Goal: Task Accomplishment & Management: Understand process/instructions

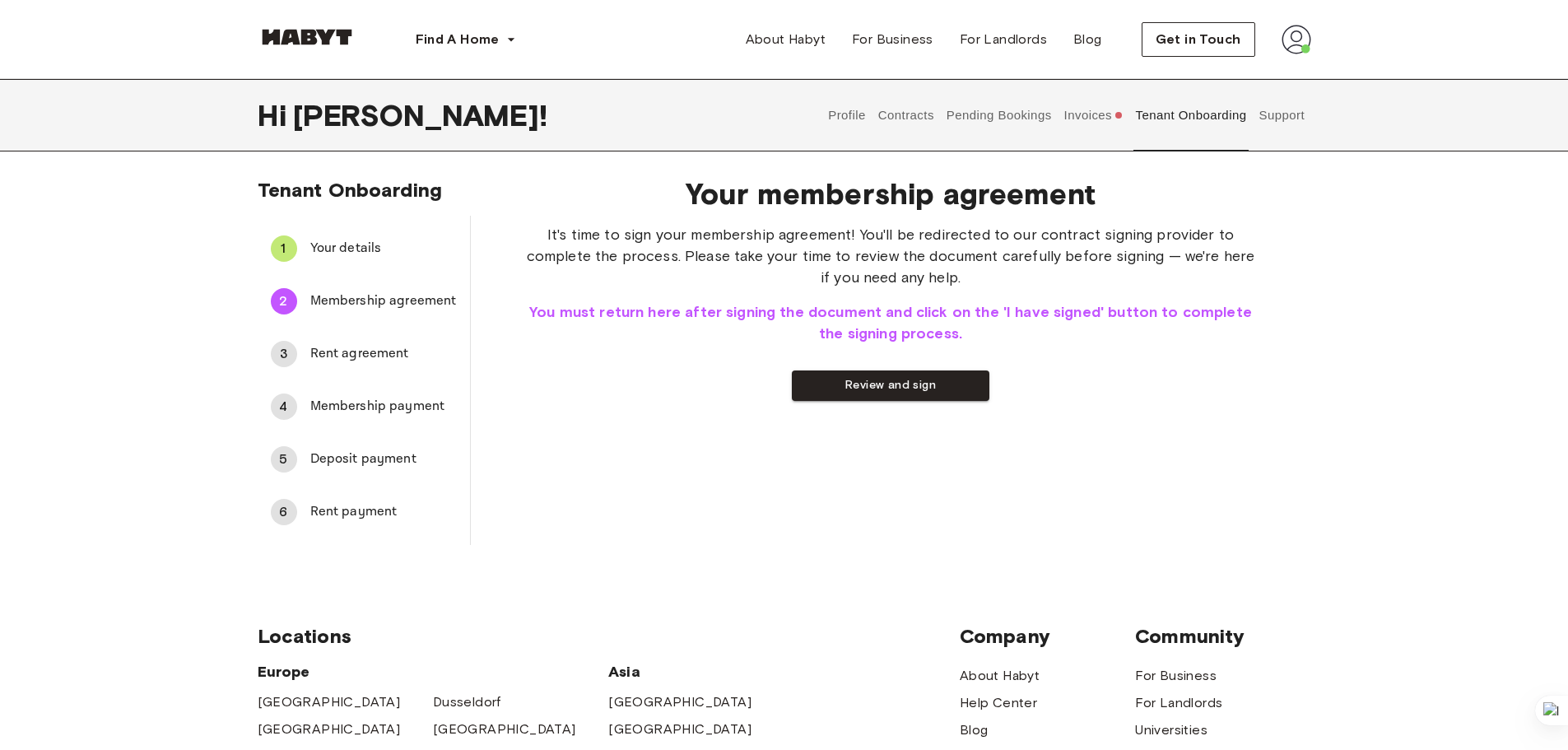
click at [322, 40] on img at bounding box center [306, 37] width 98 height 17
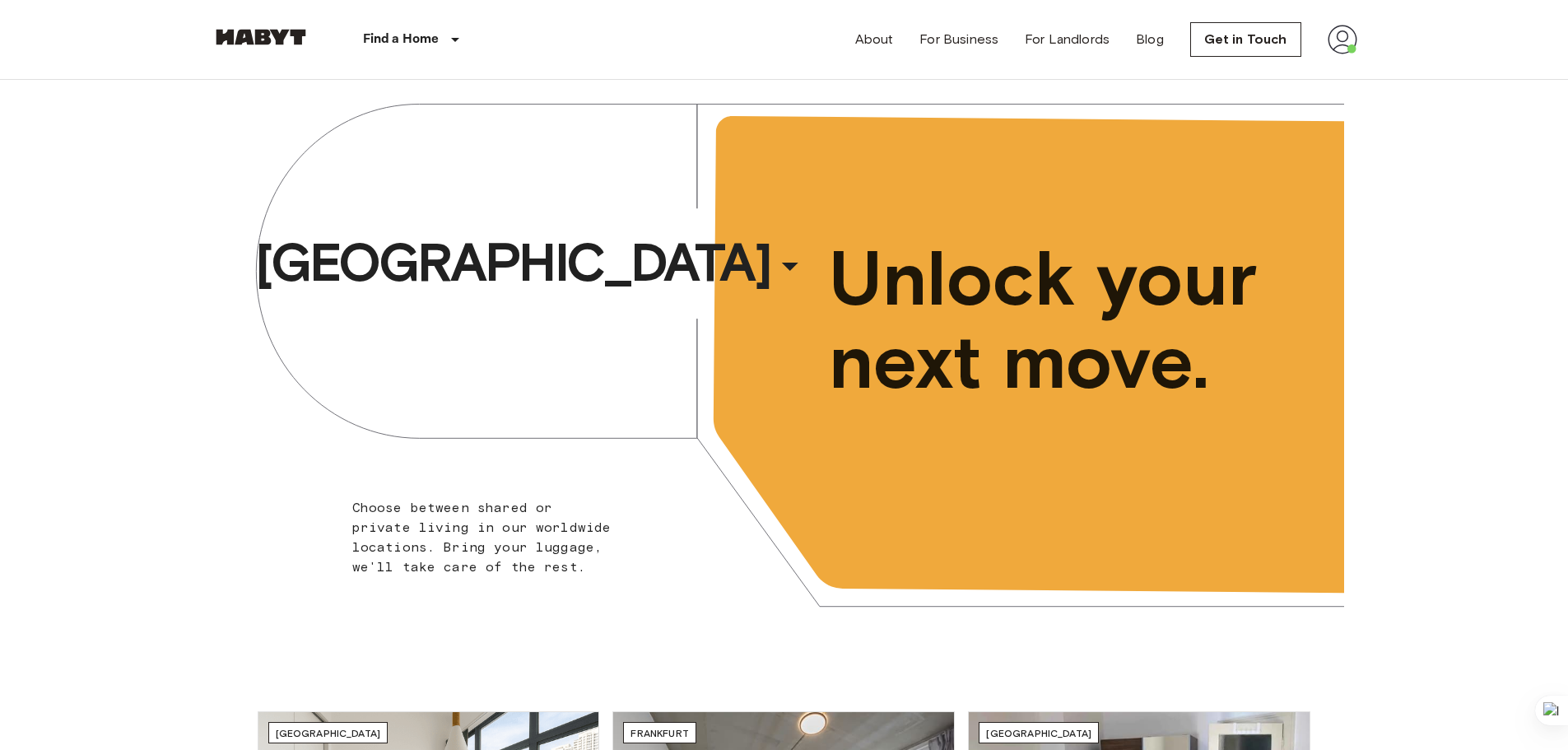
click at [1334, 43] on img at bounding box center [1342, 40] width 30 height 30
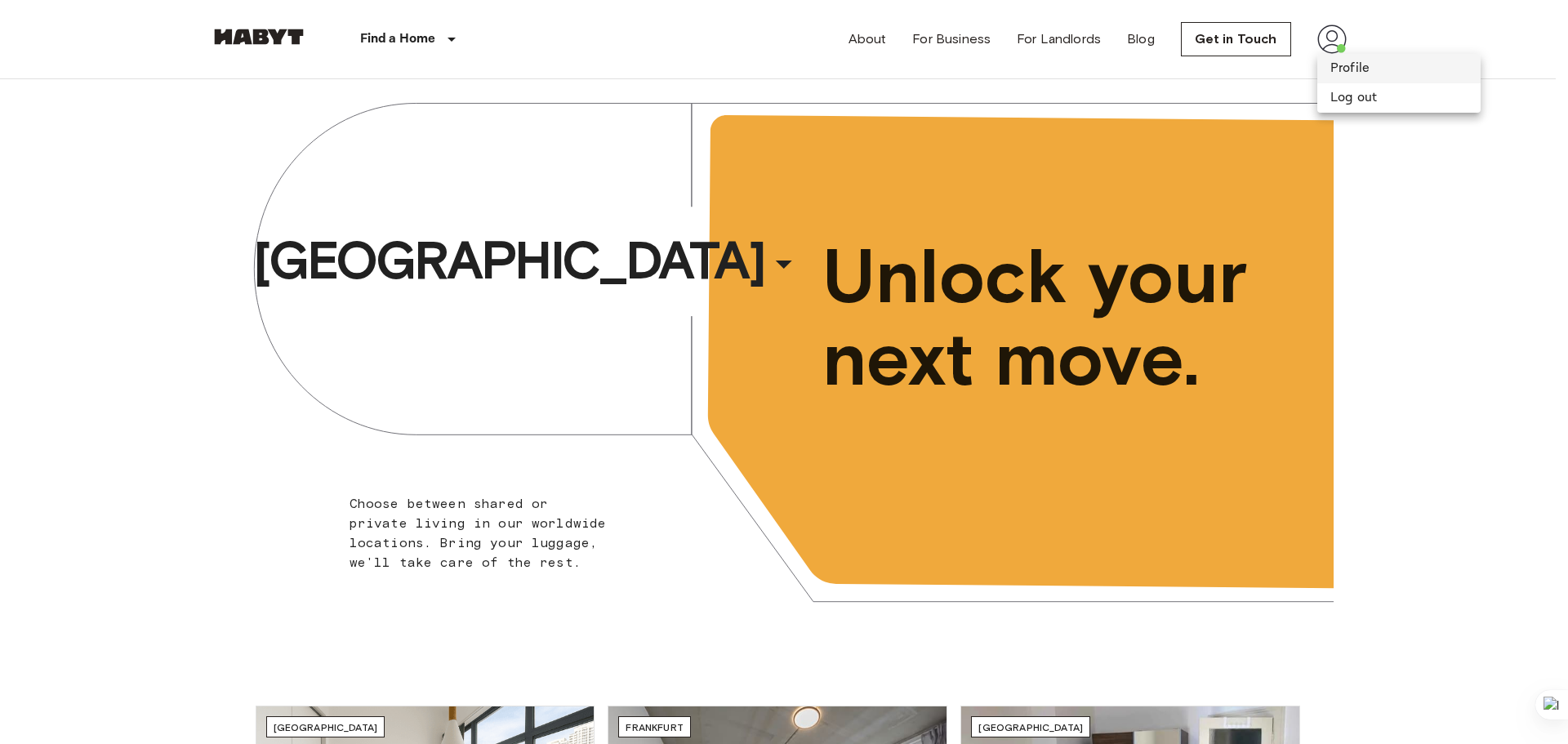
click at [1336, 59] on li "Profile" at bounding box center [1398, 69] width 163 height 30
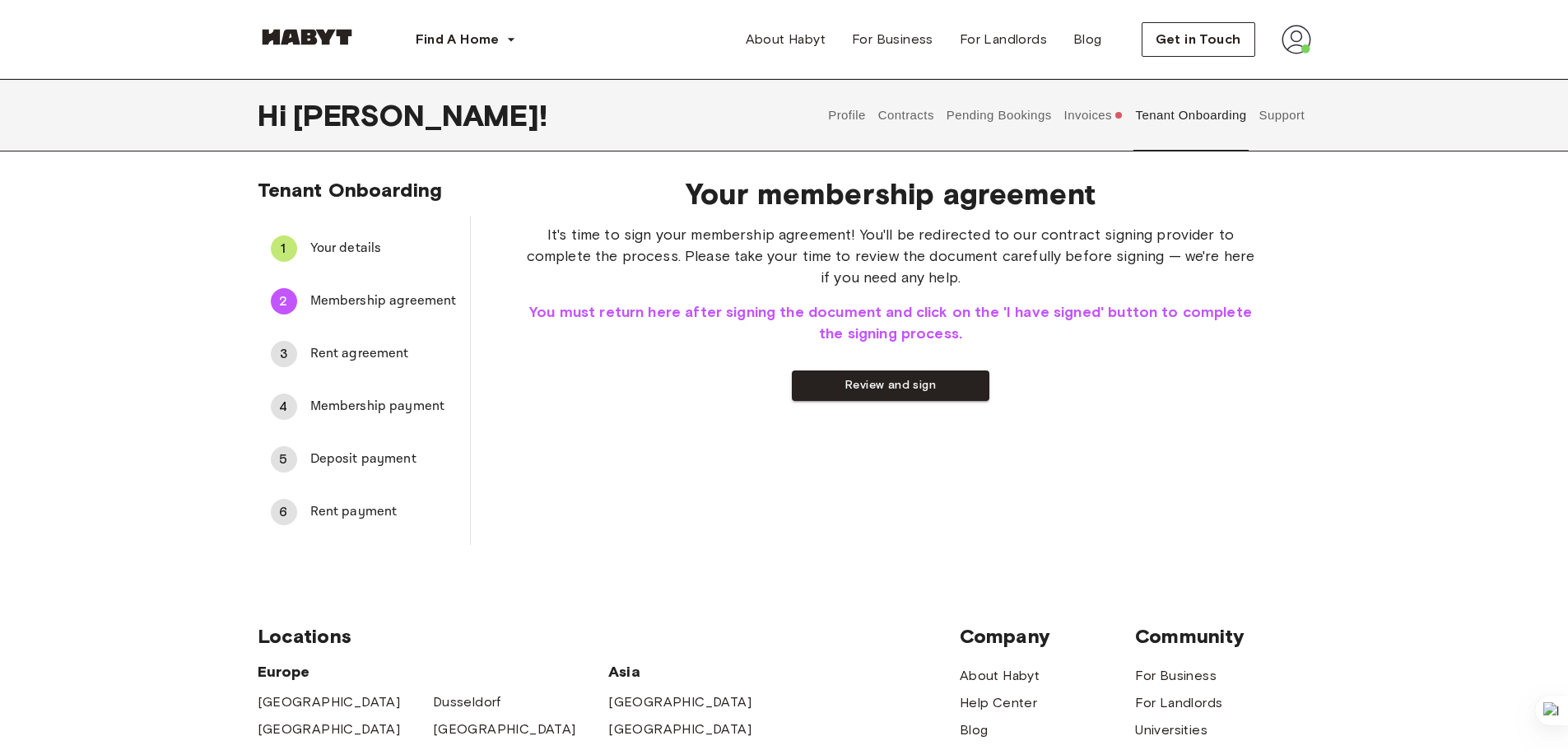
click at [885, 119] on button "Contracts" at bounding box center [906, 116] width 60 height 73
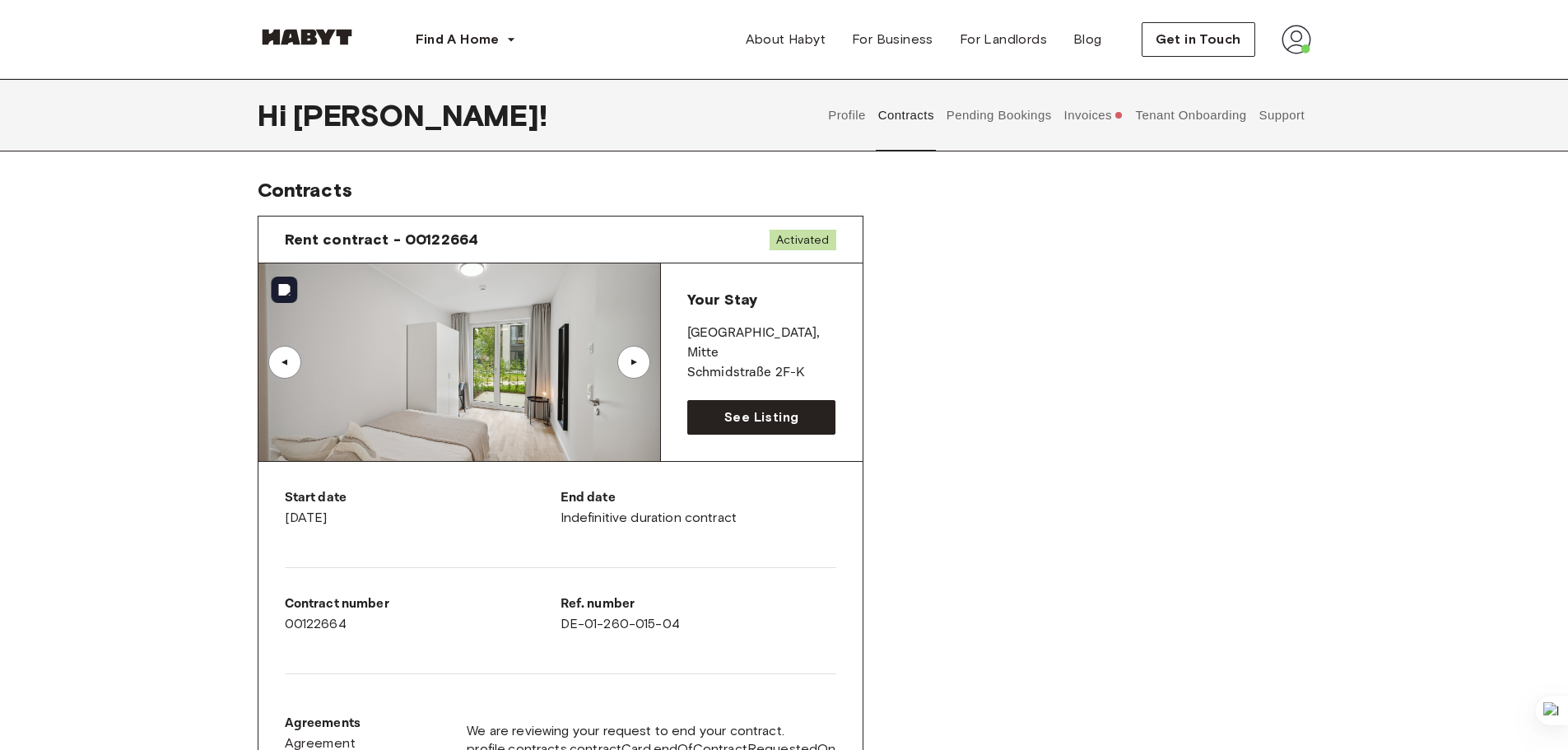
click at [637, 364] on div "▲" at bounding box center [633, 362] width 17 height 10
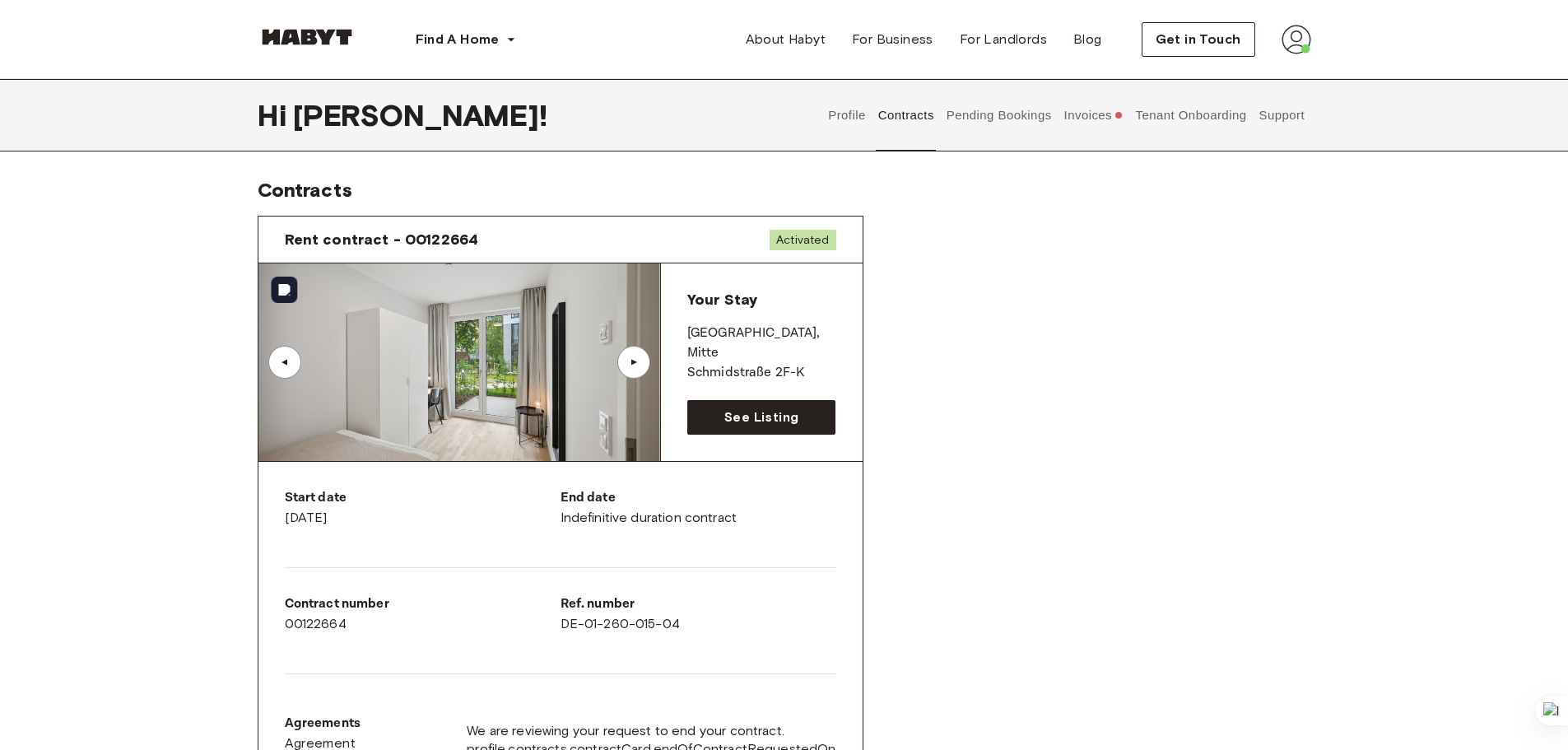
click at [638, 365] on div "▲" at bounding box center [633, 362] width 17 height 10
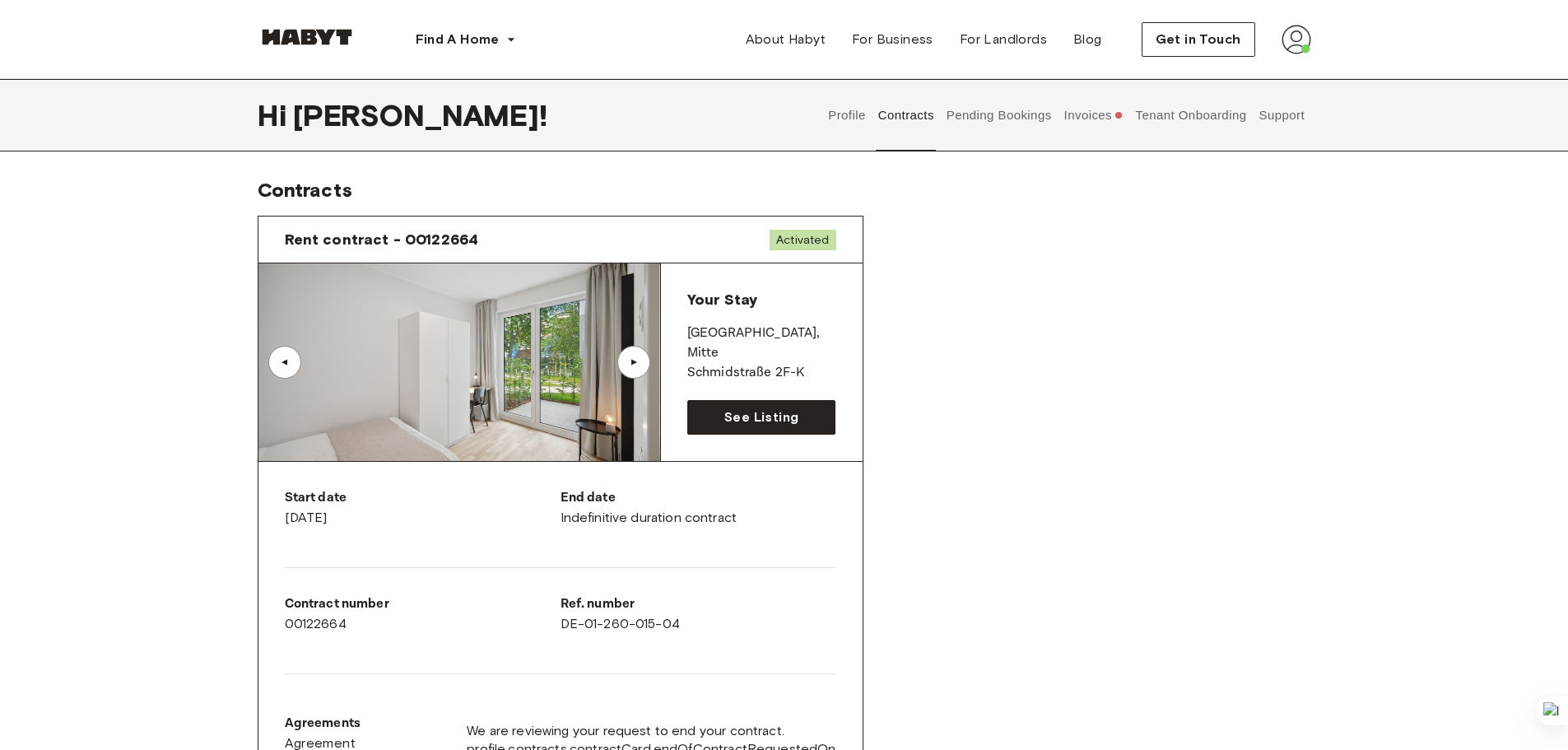
click at [638, 357] on div "▲" at bounding box center [633, 362] width 17 height 10
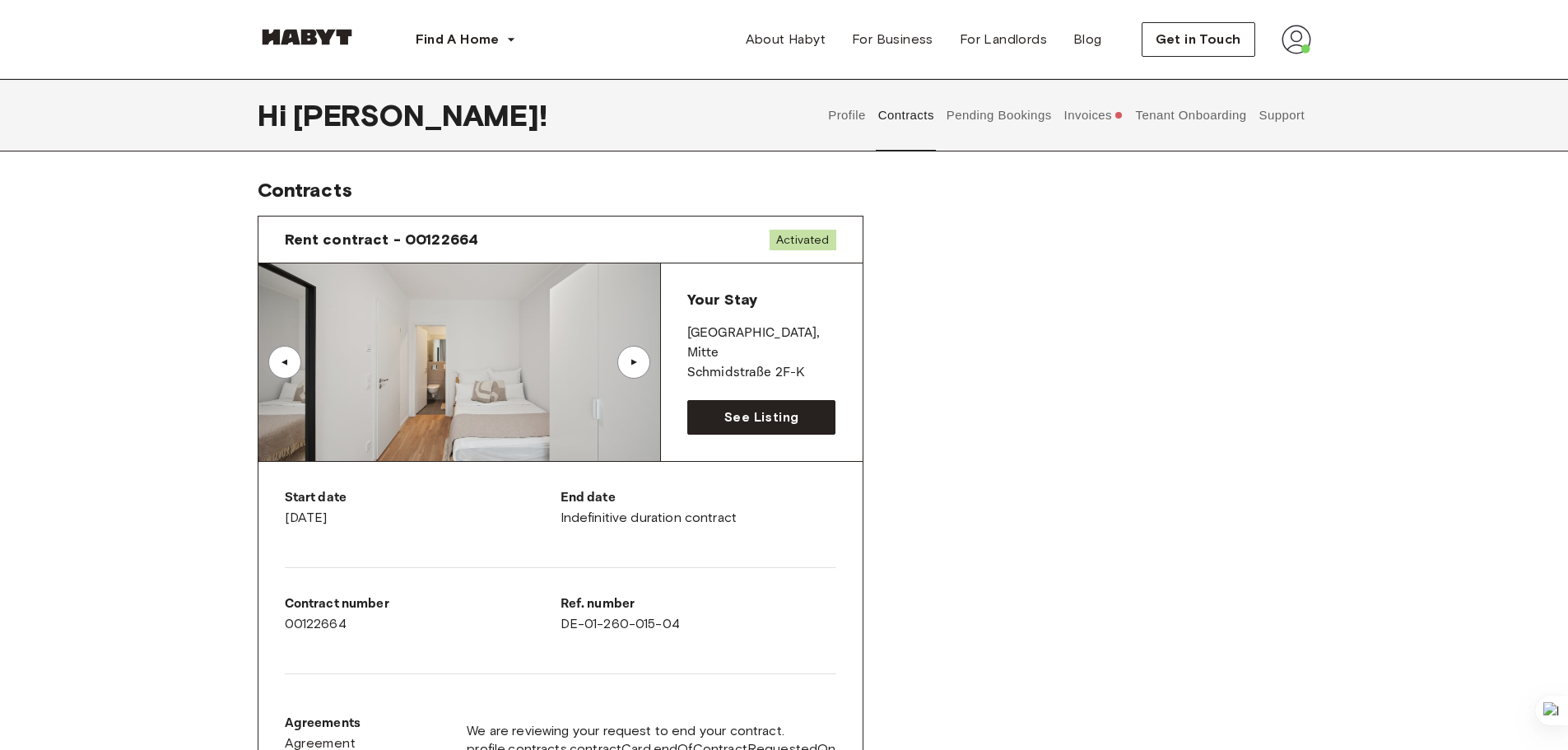
click at [638, 357] on div "▲" at bounding box center [633, 362] width 17 height 10
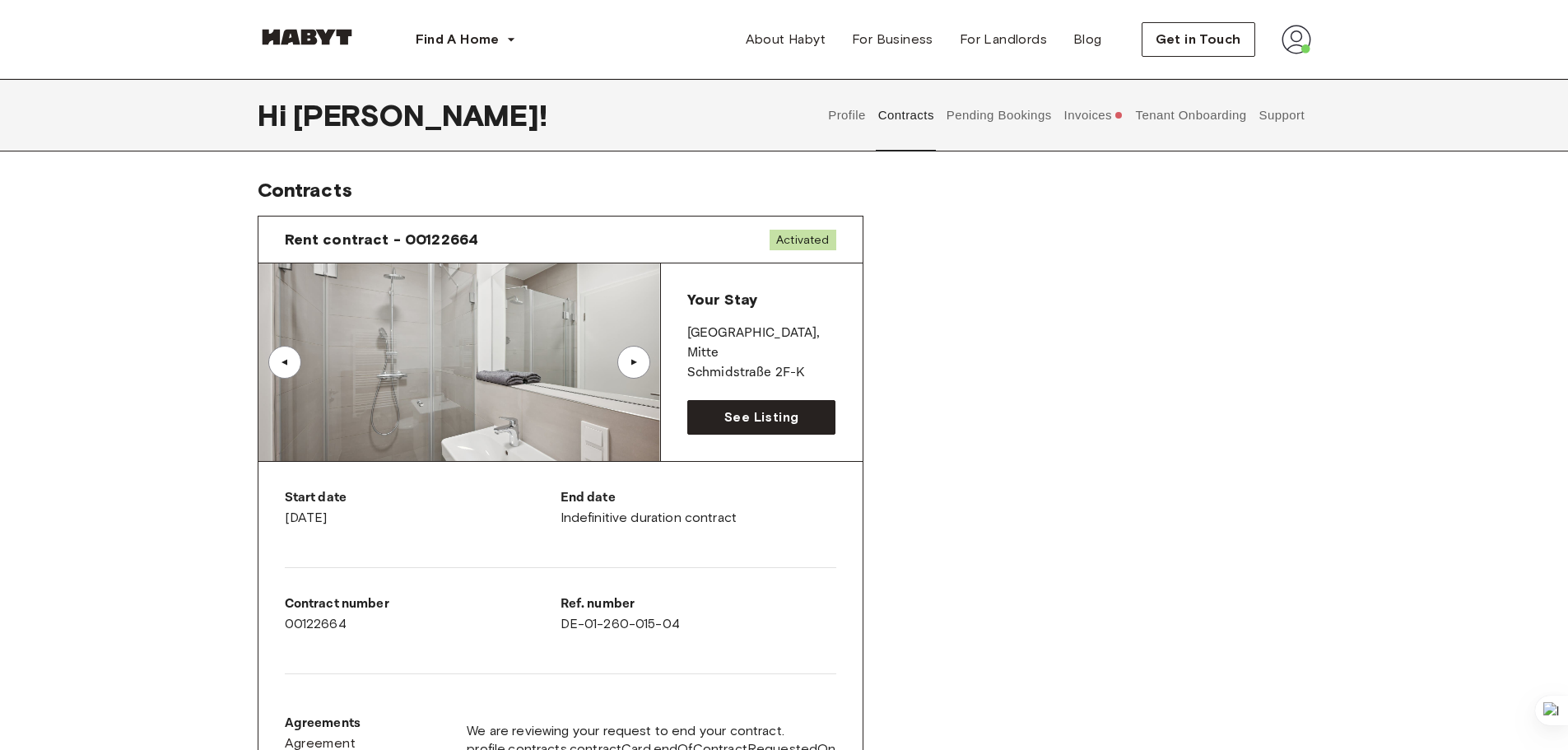
click at [959, 113] on button "Pending Bookings" at bounding box center [998, 116] width 109 height 73
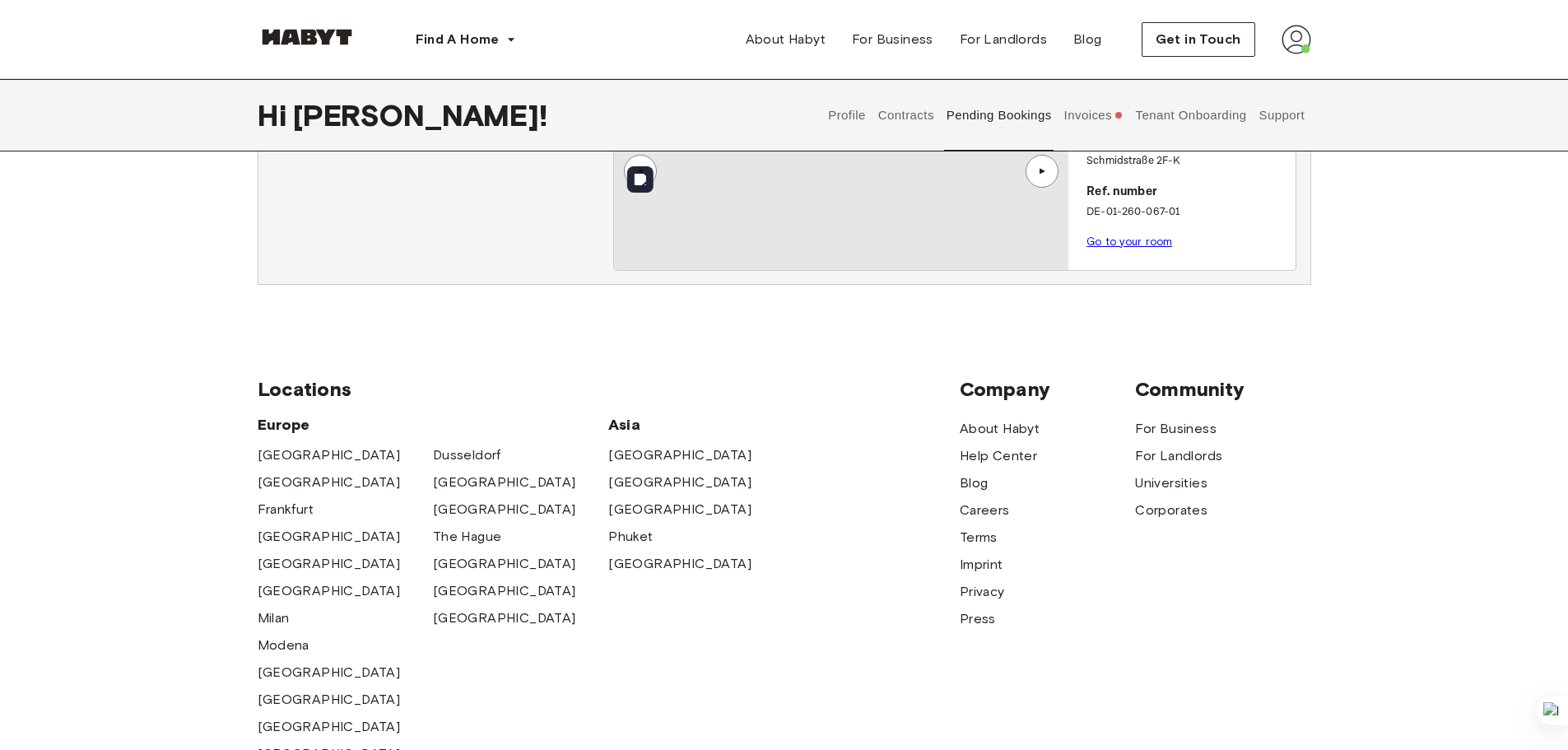
scroll to position [83, 0]
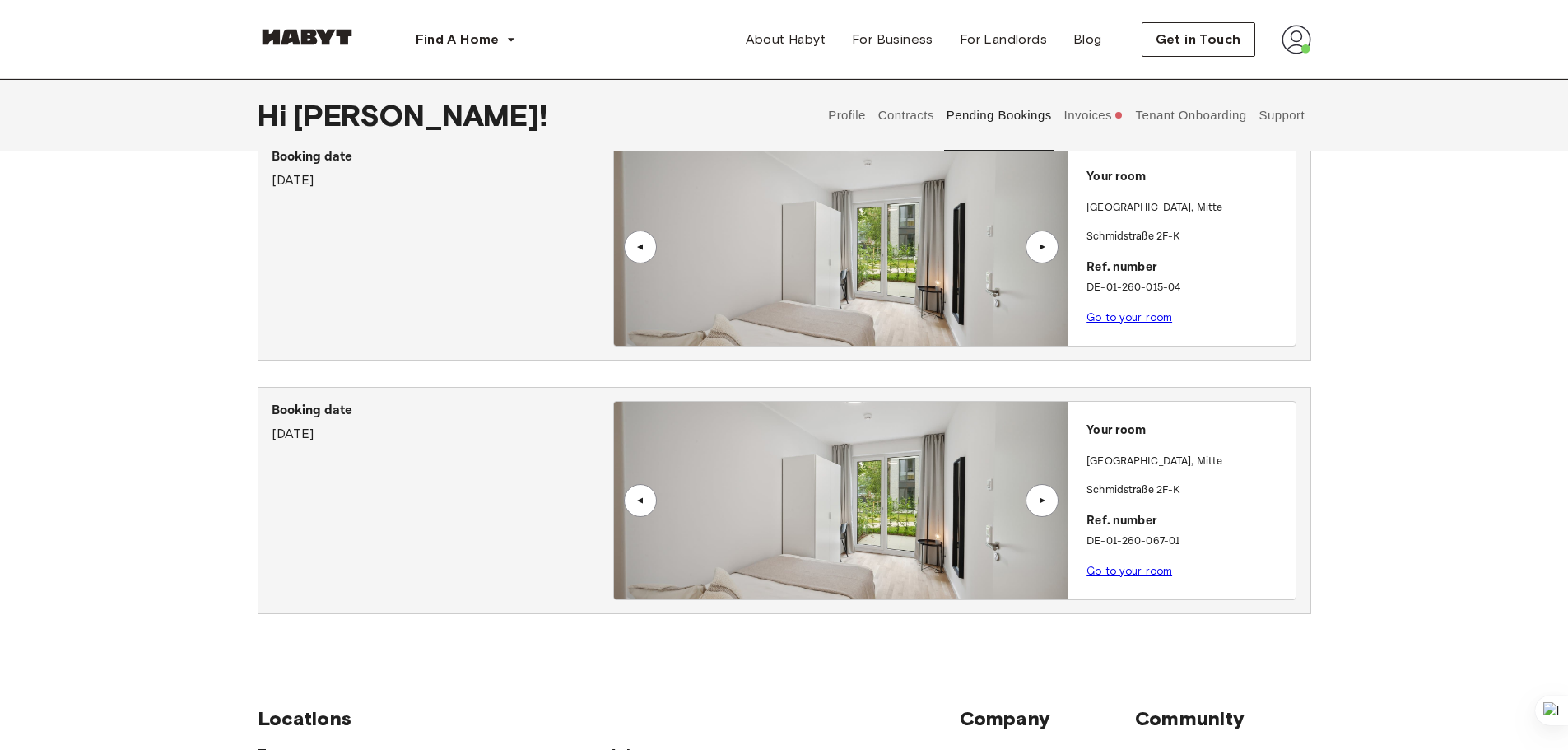
click at [1053, 125] on button "Pending Bookings" at bounding box center [998, 116] width 109 height 73
click at [1073, 121] on button "Invoices" at bounding box center [1093, 116] width 64 height 73
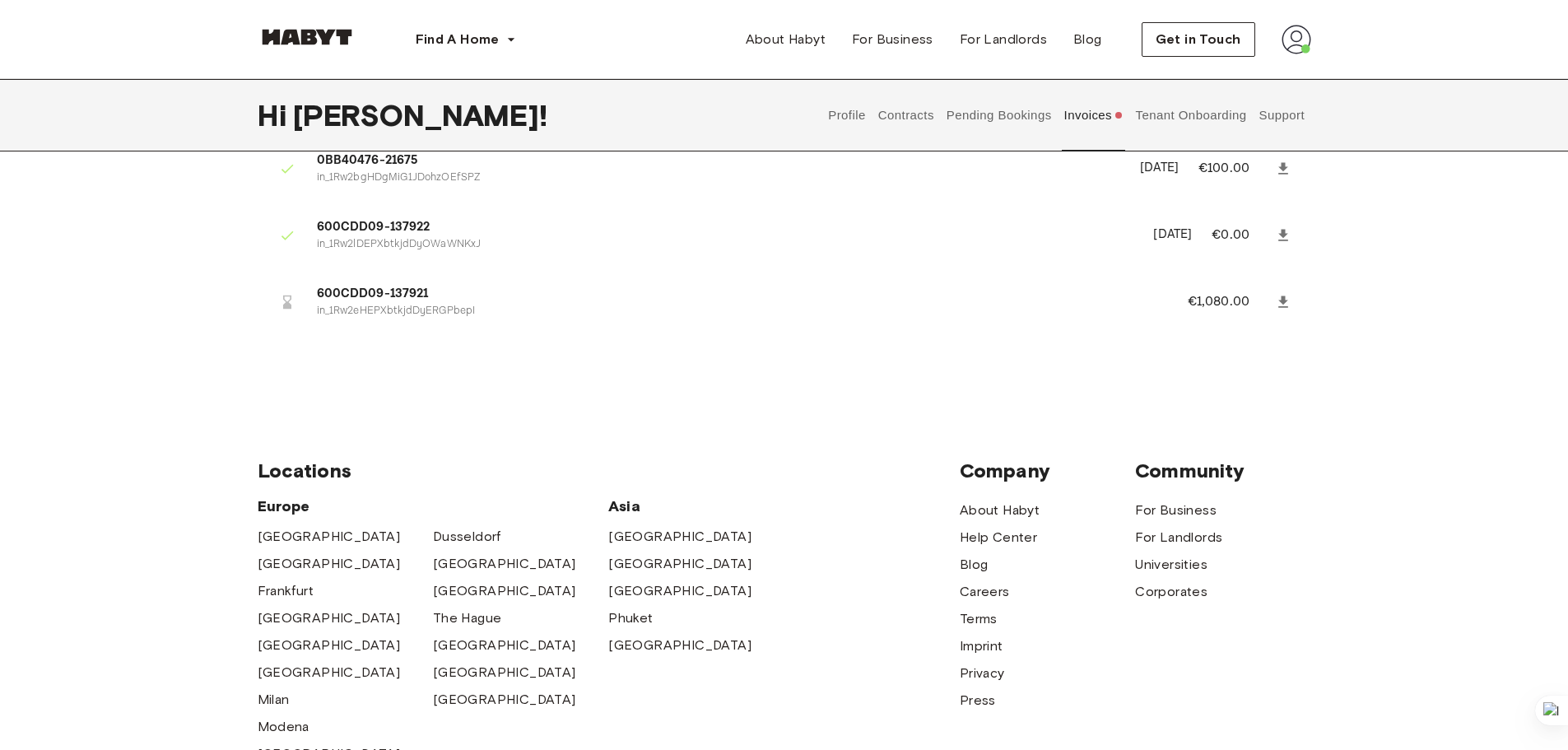
click at [1011, 122] on button "Pending Bookings" at bounding box center [998, 116] width 109 height 73
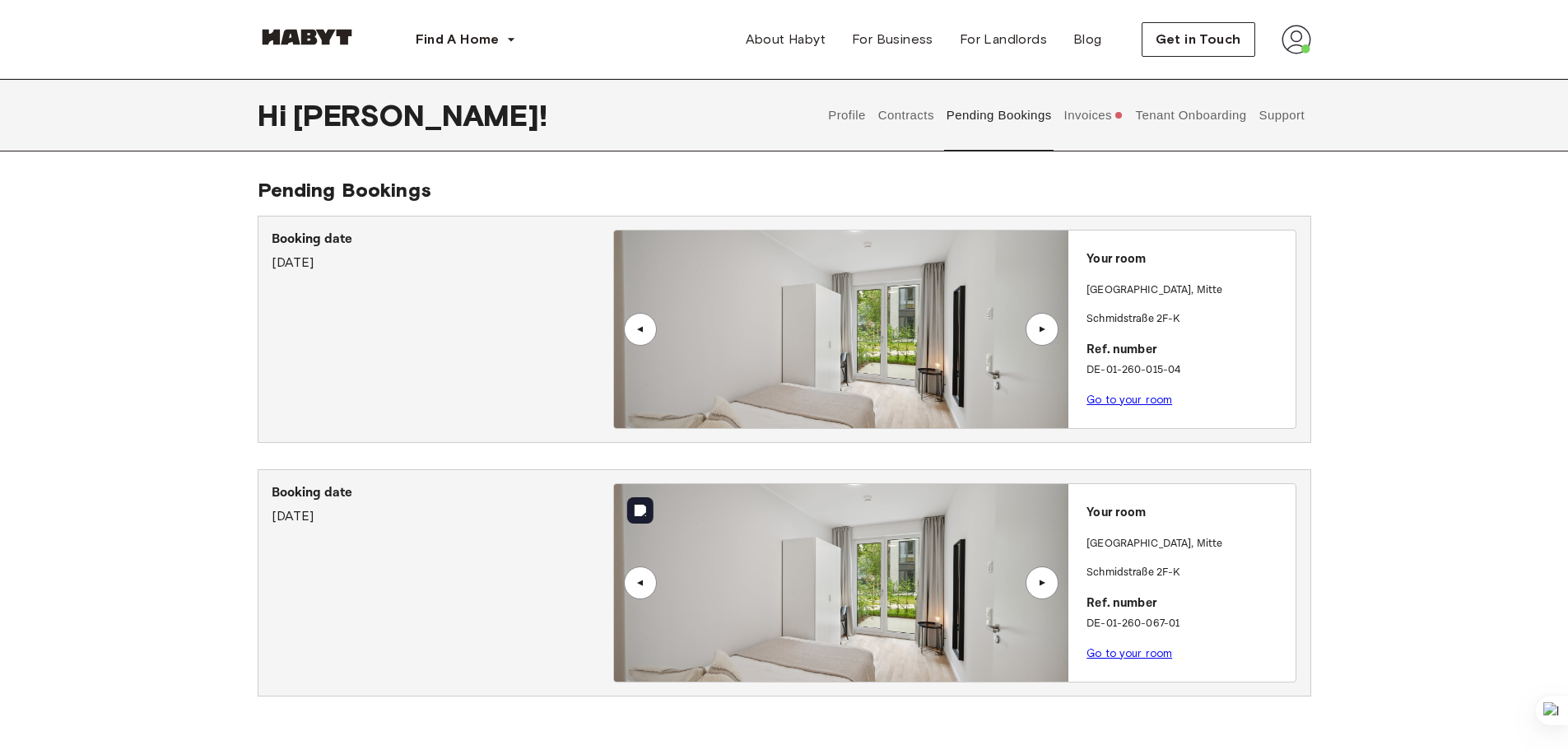
click at [1042, 584] on div "▲" at bounding box center [1042, 583] width 17 height 10
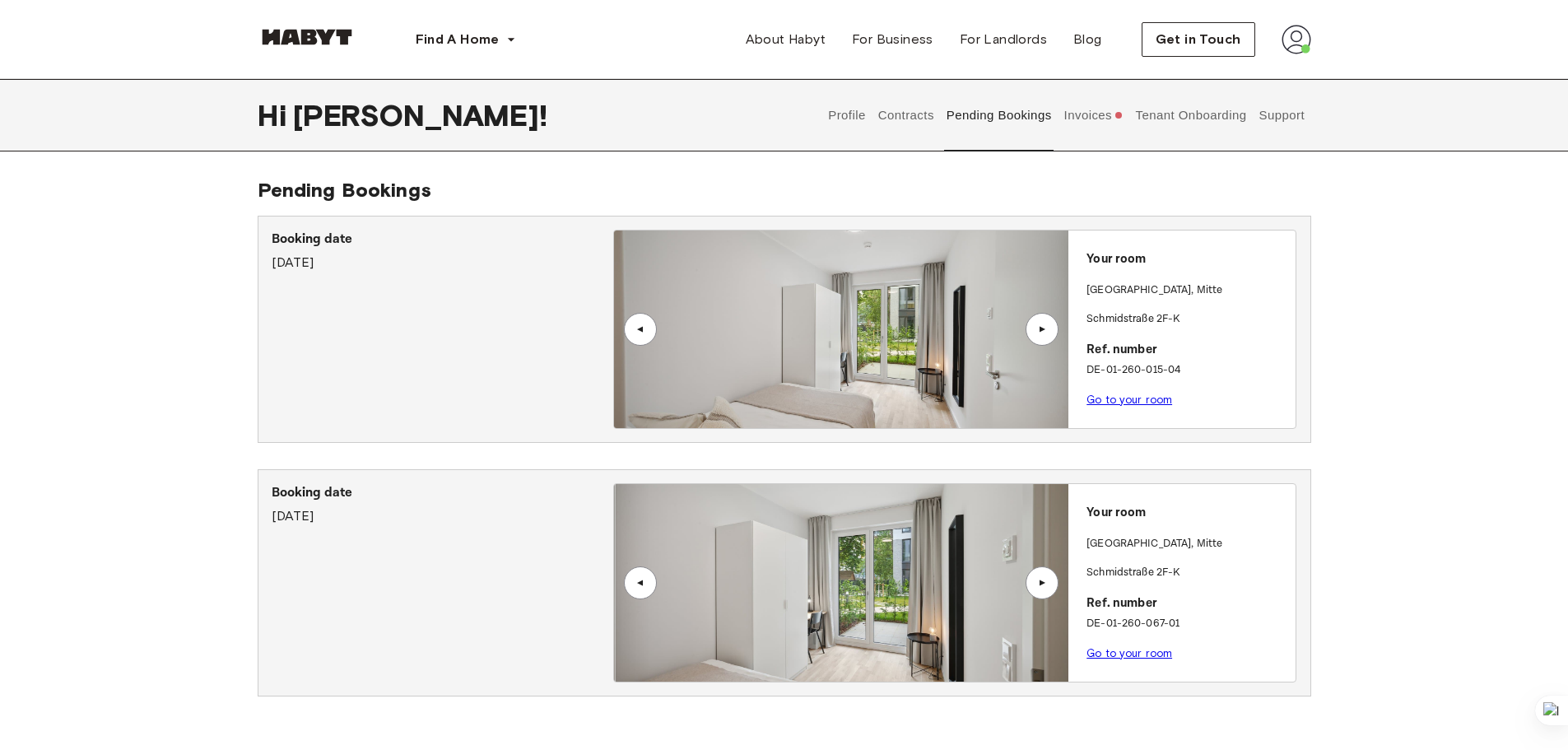
click at [1042, 584] on div "▲" at bounding box center [1042, 583] width 17 height 10
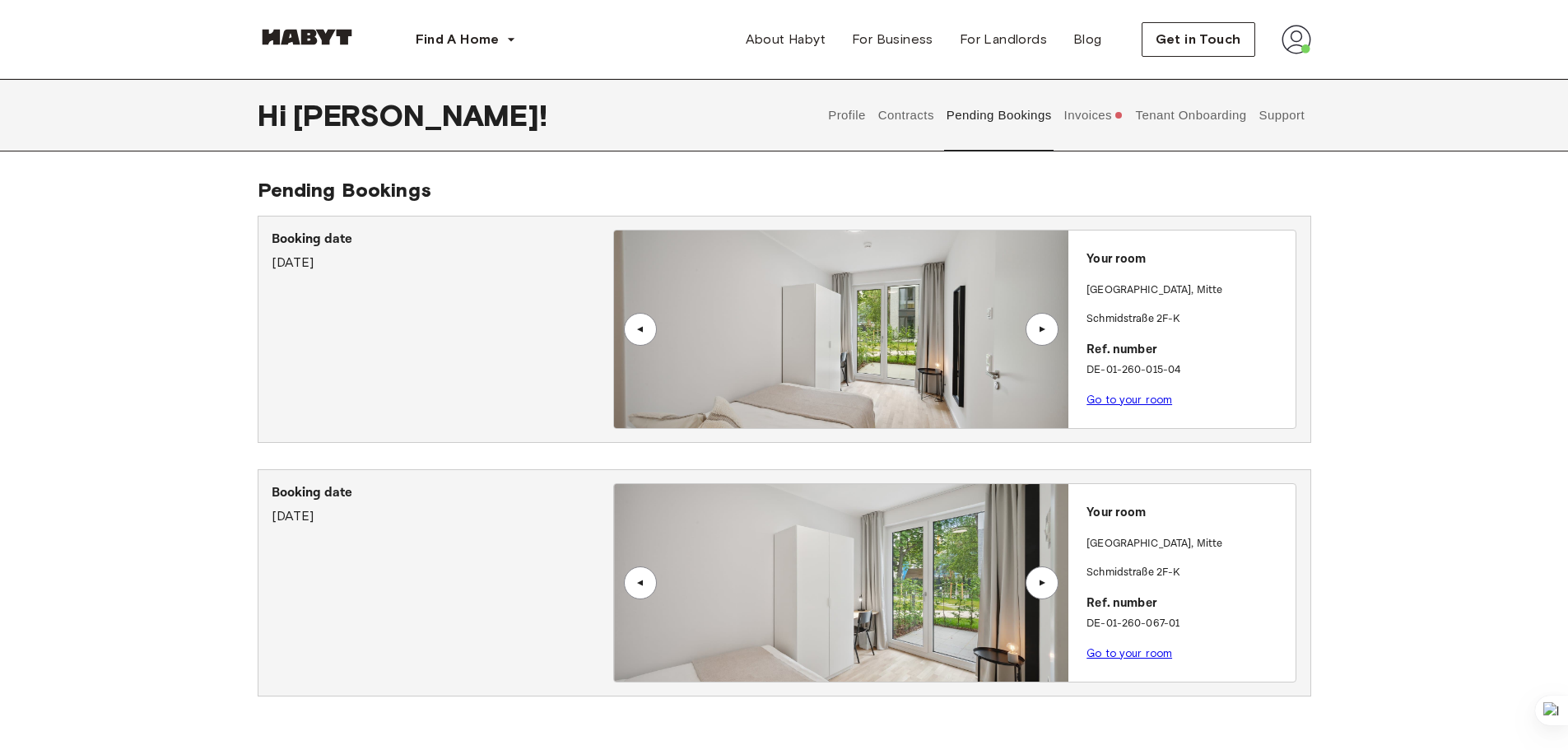
click at [1042, 584] on div "▲" at bounding box center [1042, 583] width 17 height 10
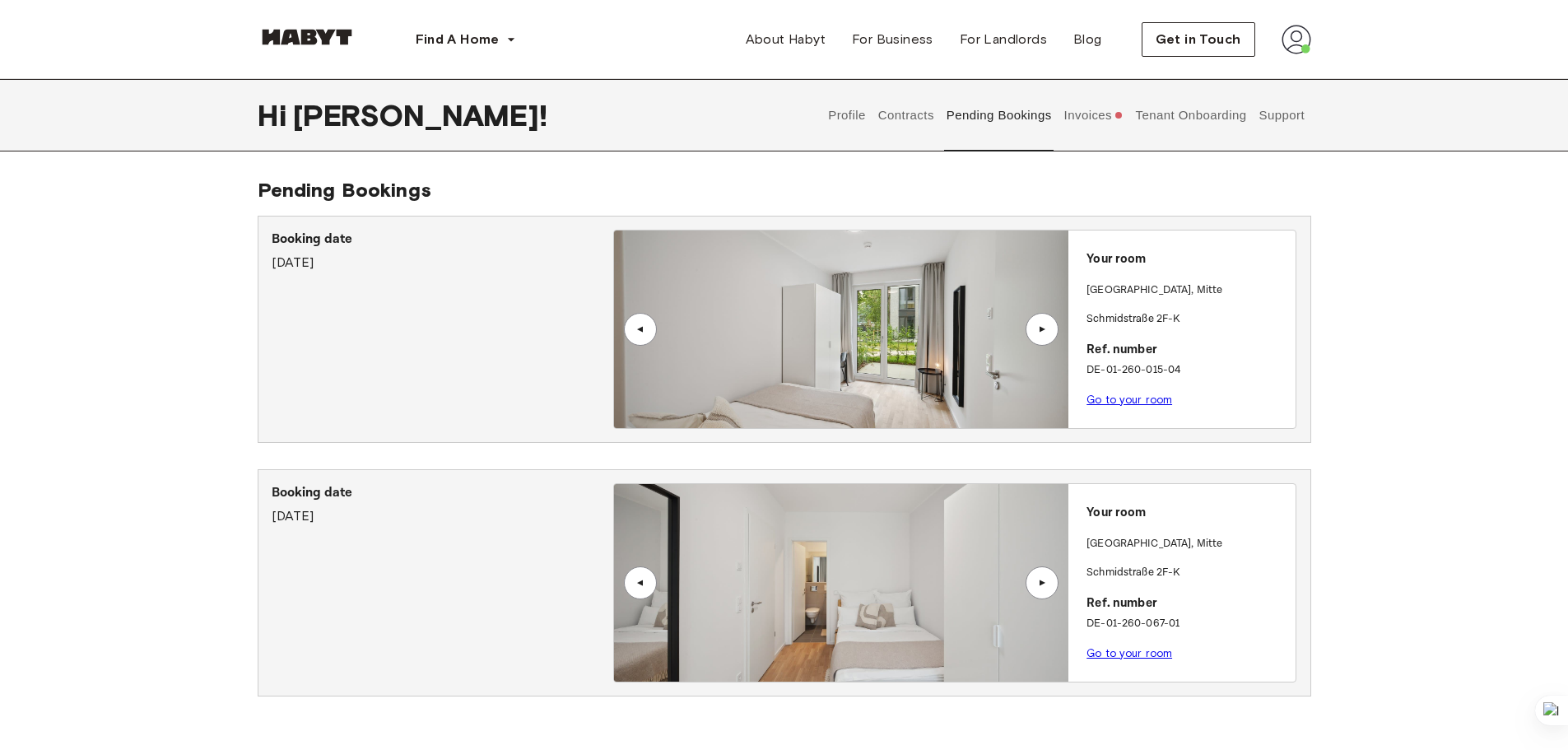
click at [1042, 584] on div "▲" at bounding box center [1042, 583] width 17 height 10
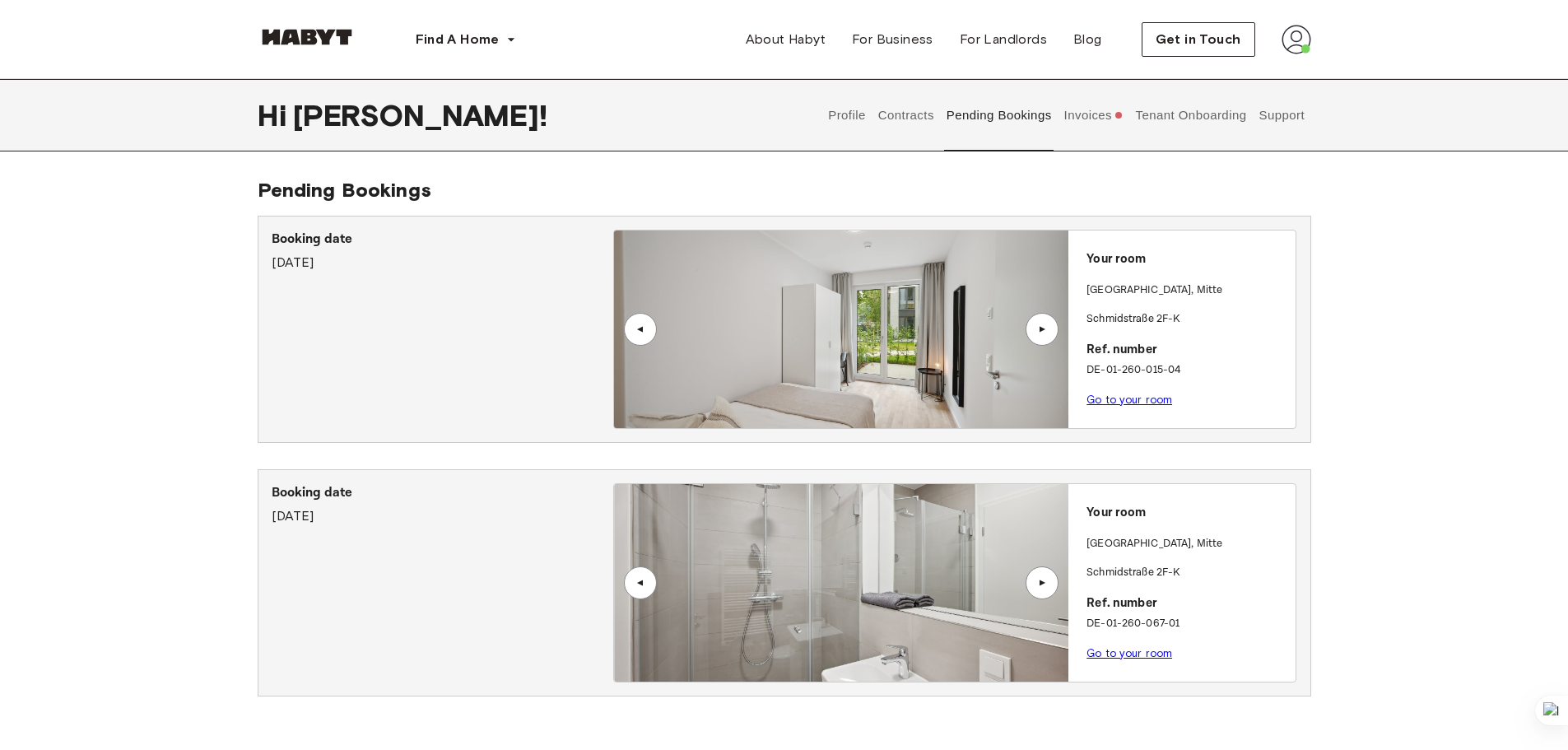
click at [1042, 584] on div "▲" at bounding box center [1042, 583] width 17 height 10
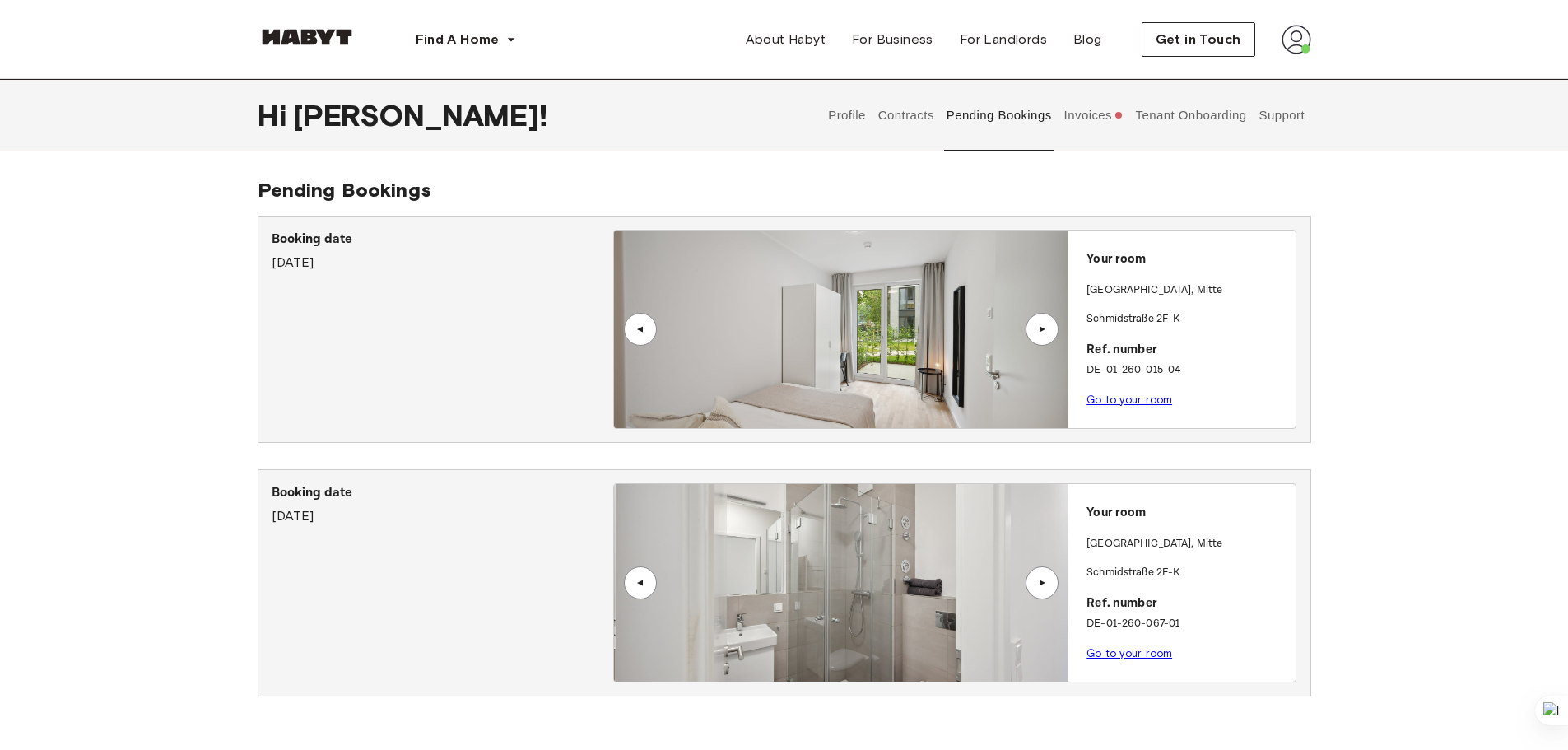
click at [1042, 584] on div "▲" at bounding box center [1042, 583] width 17 height 10
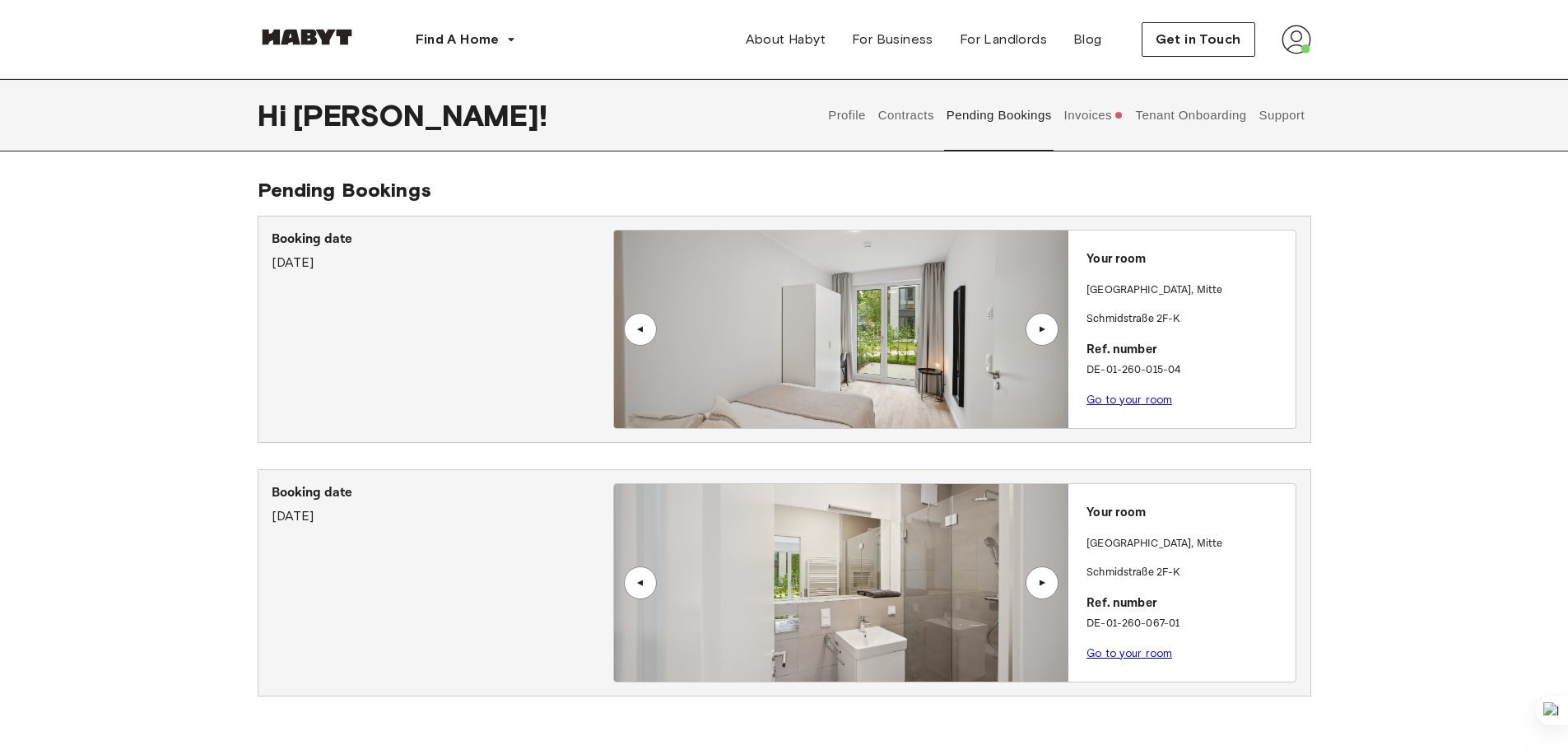
click at [1042, 584] on div "▲" at bounding box center [1042, 583] width 17 height 10
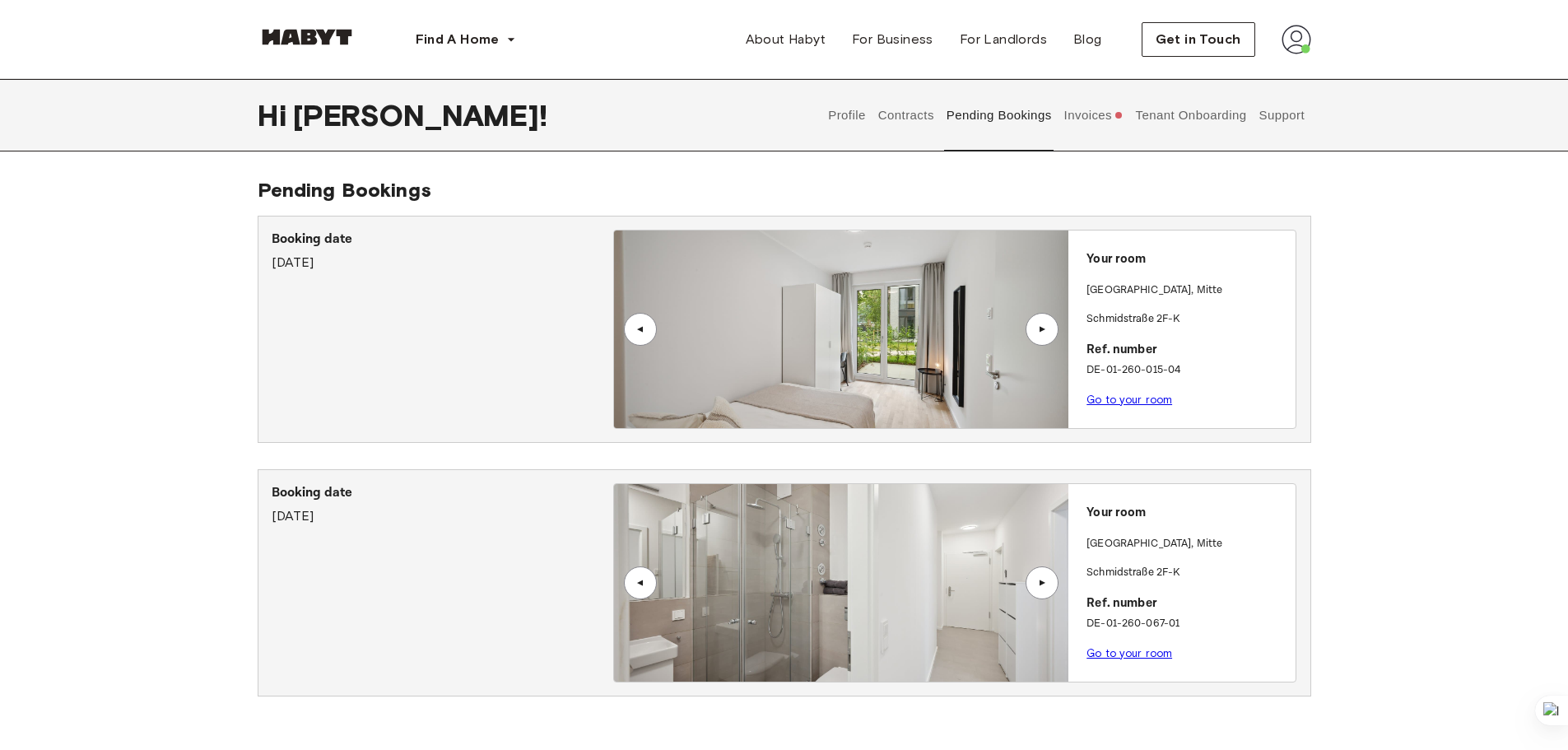
click at [1093, 127] on button "Invoices" at bounding box center [1093, 116] width 64 height 73
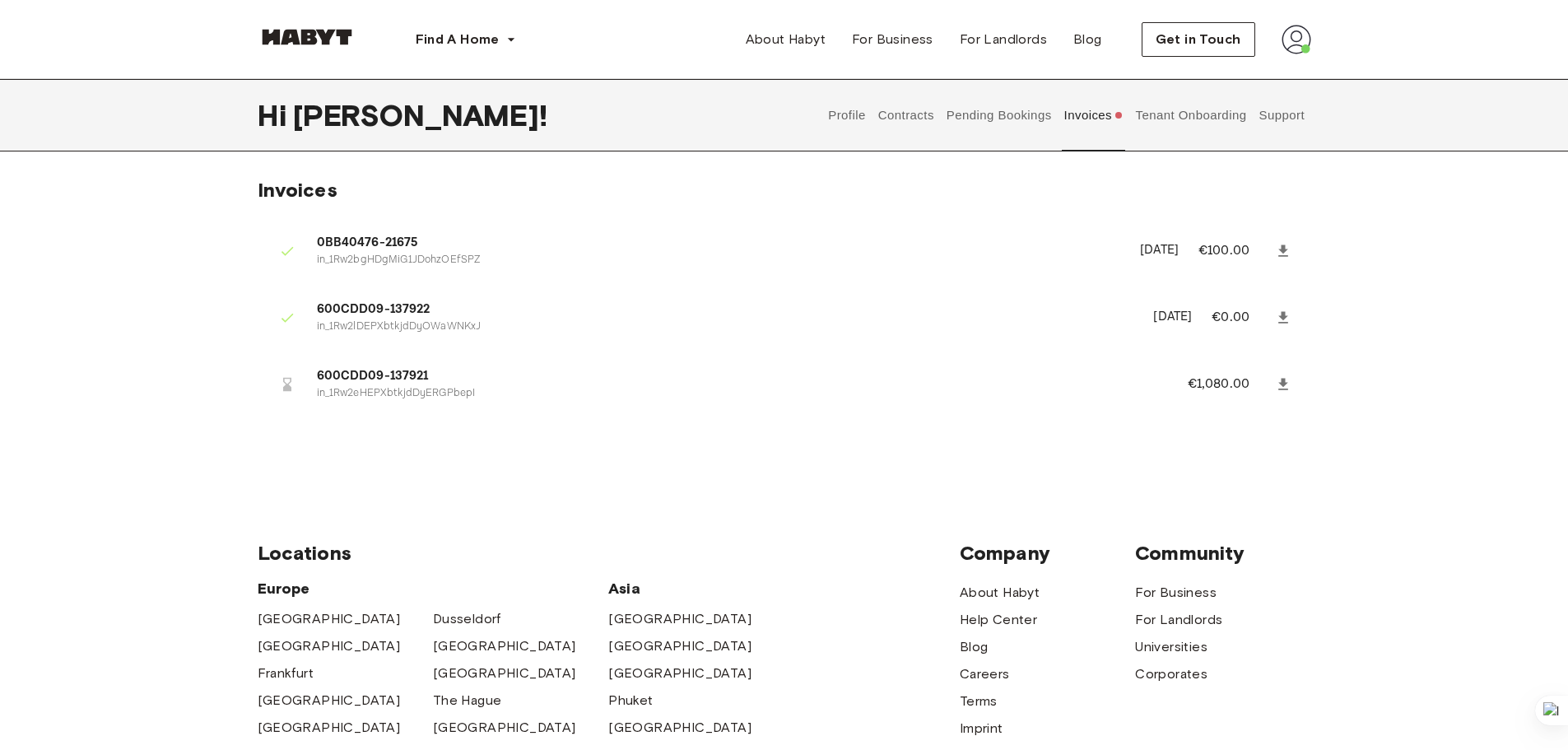
click at [1158, 127] on button "Tenant Onboarding" at bounding box center [1190, 116] width 115 height 73
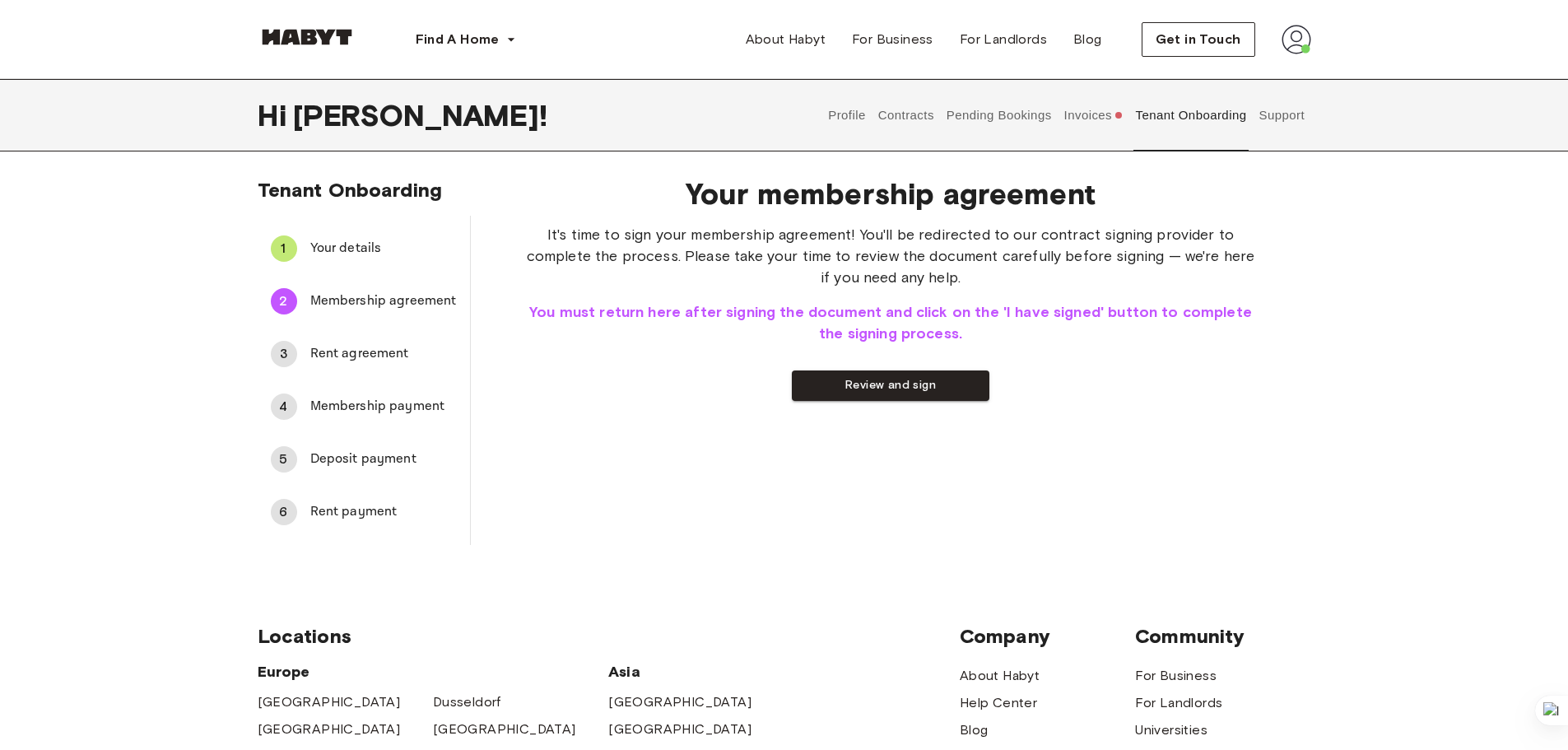
click at [858, 127] on button "Profile" at bounding box center [847, 116] width 42 height 73
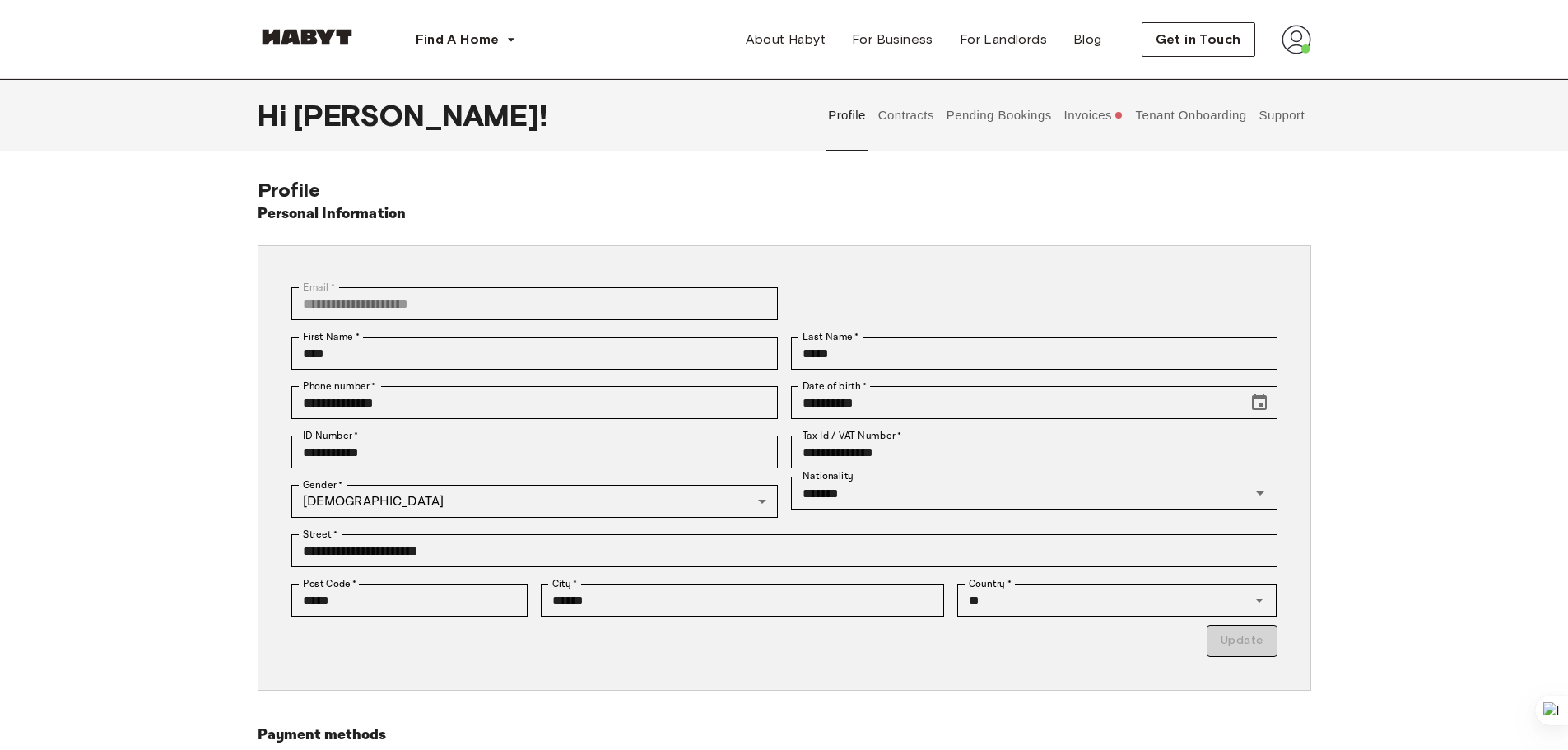
click at [930, 127] on button "Contracts" at bounding box center [906, 116] width 60 height 73
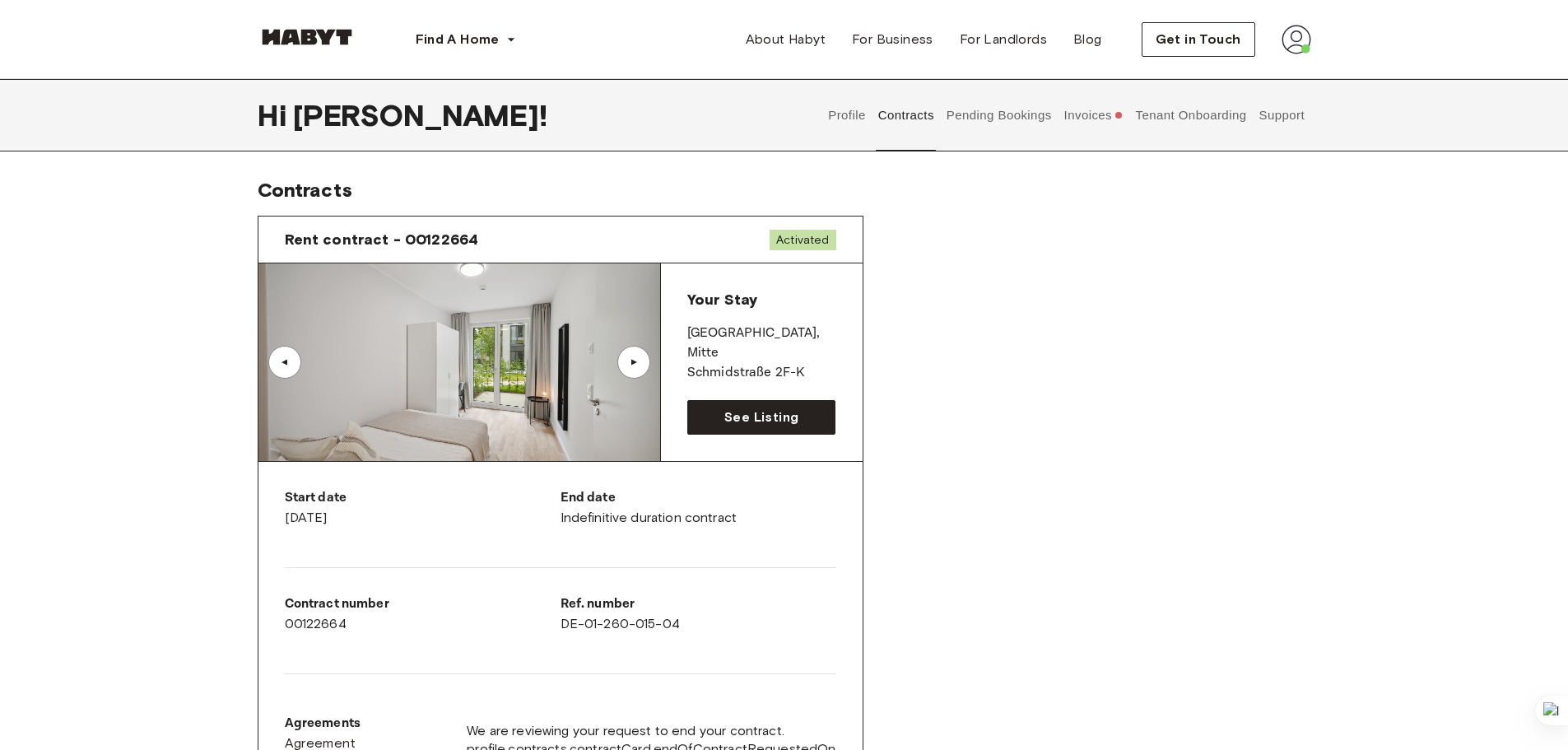
click at [1021, 127] on button "Pending Bookings" at bounding box center [998, 116] width 109 height 73
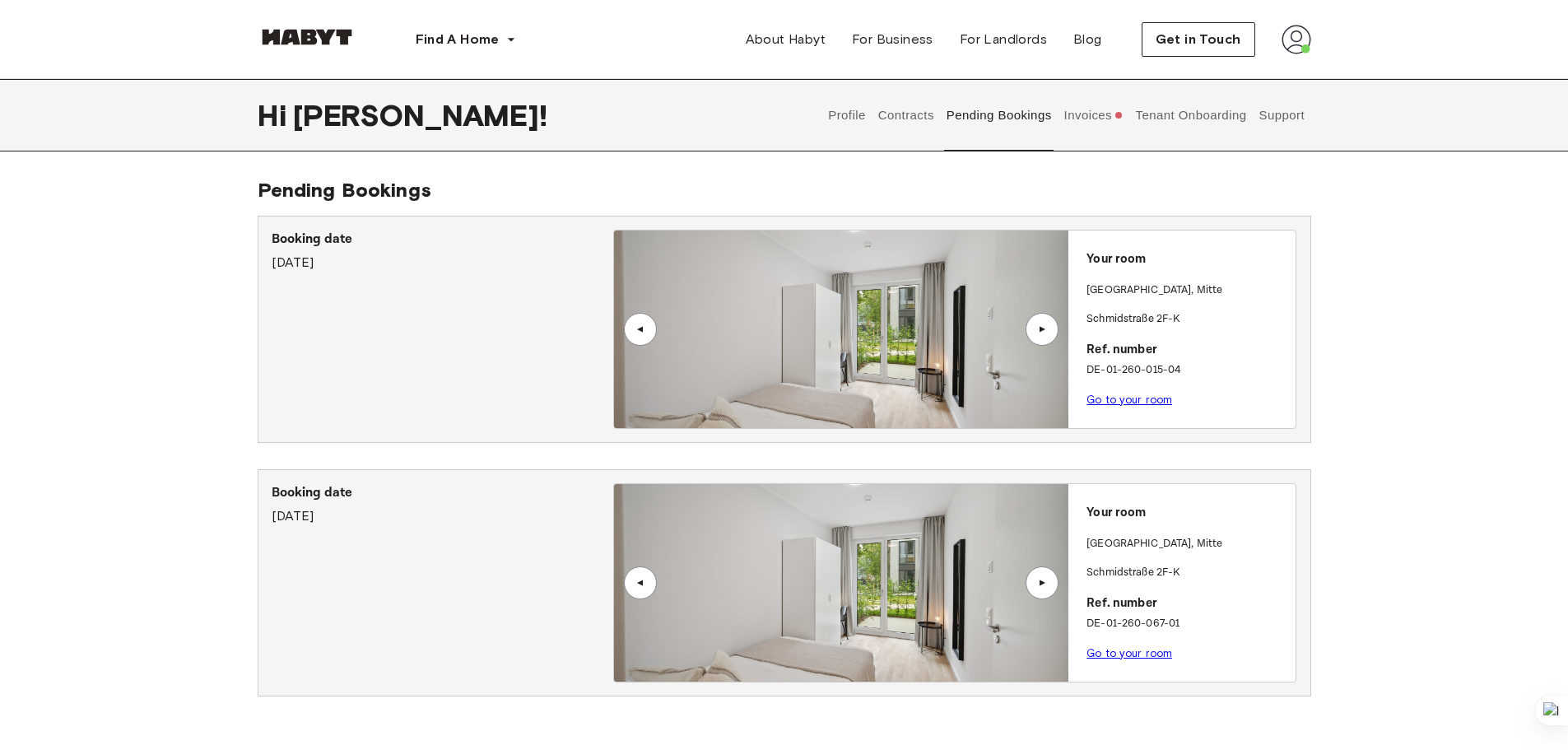
click at [1073, 123] on button "Invoices" at bounding box center [1093, 116] width 64 height 73
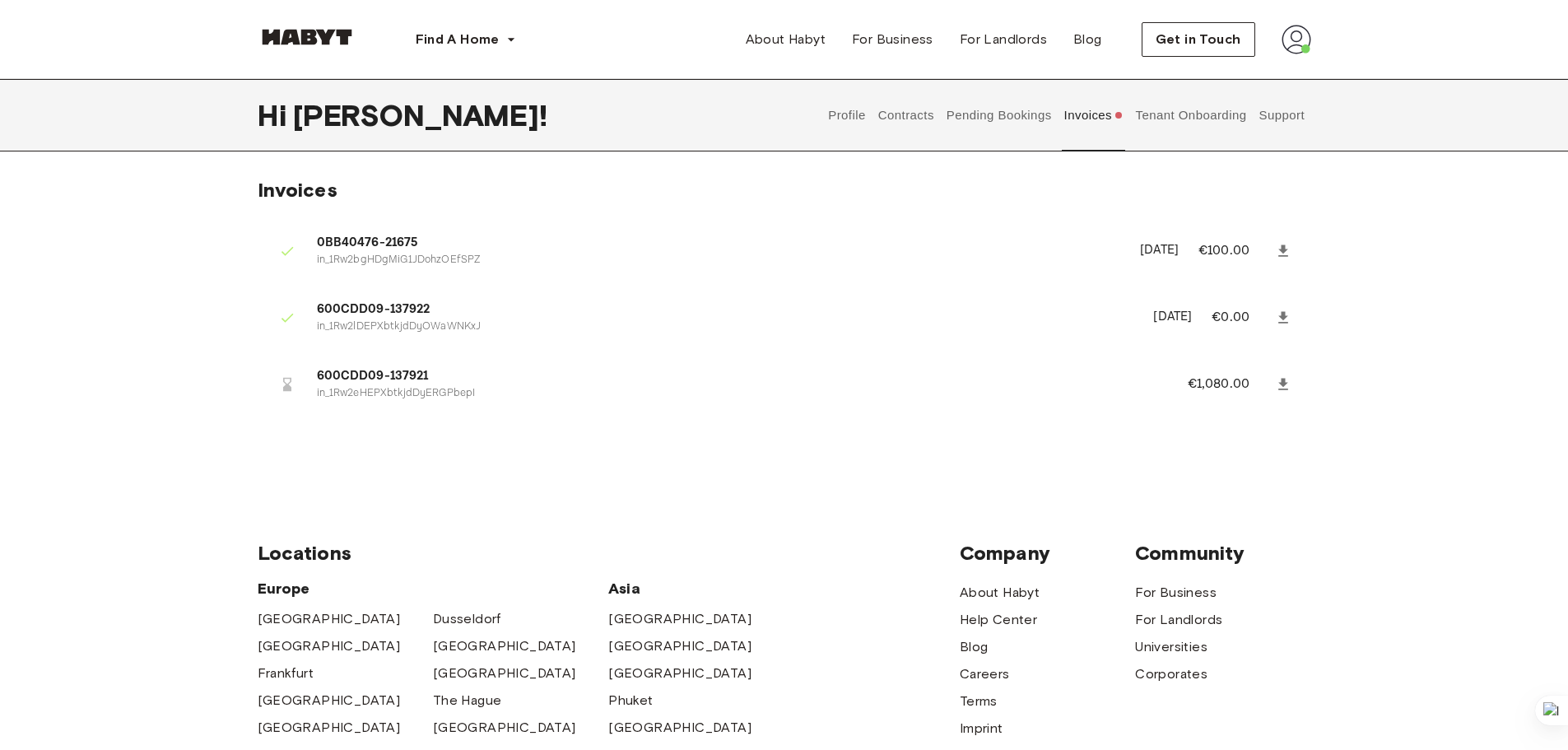
click at [1144, 117] on button "Tenant Onboarding" at bounding box center [1190, 116] width 115 height 73
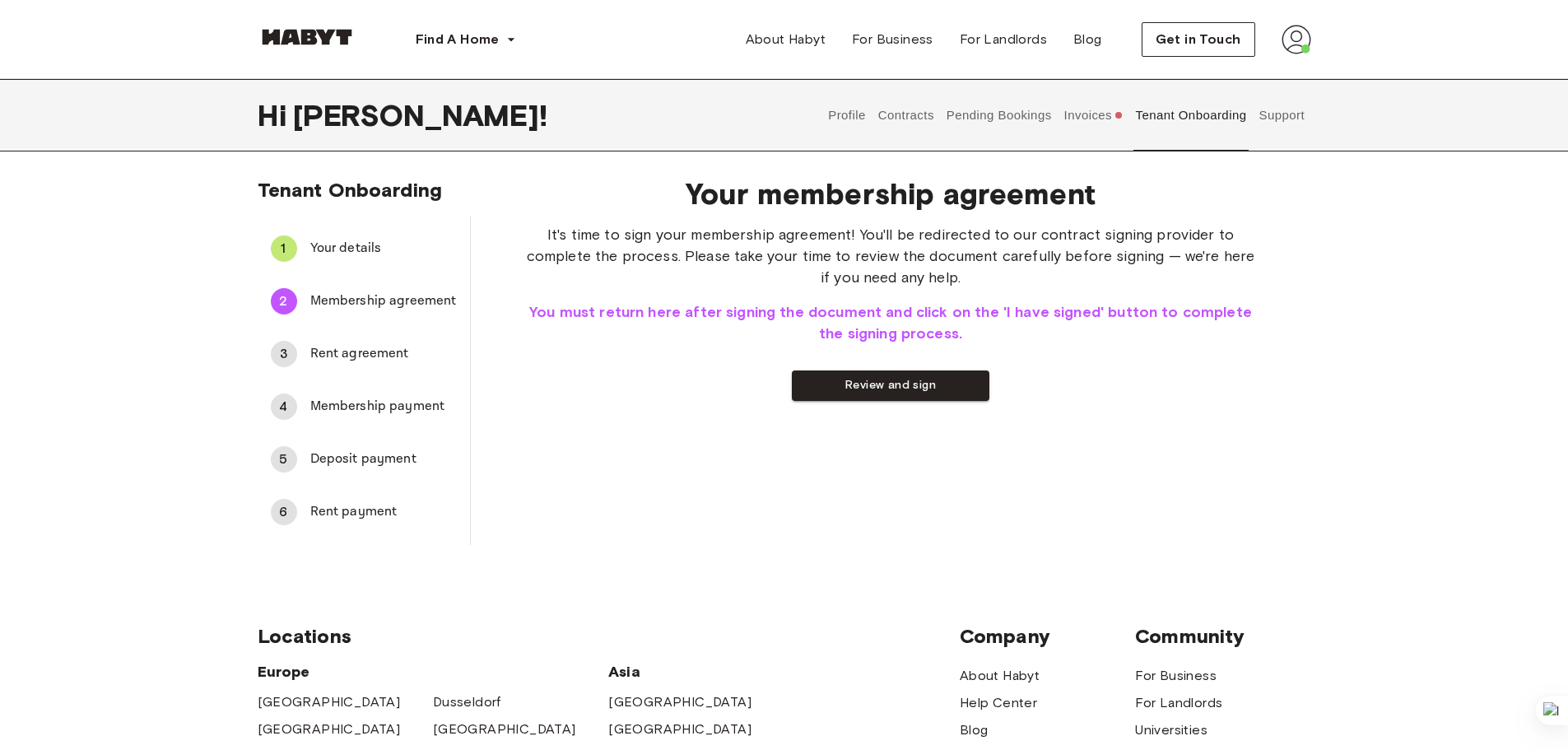
click at [909, 120] on button "Contracts" at bounding box center [906, 116] width 60 height 73
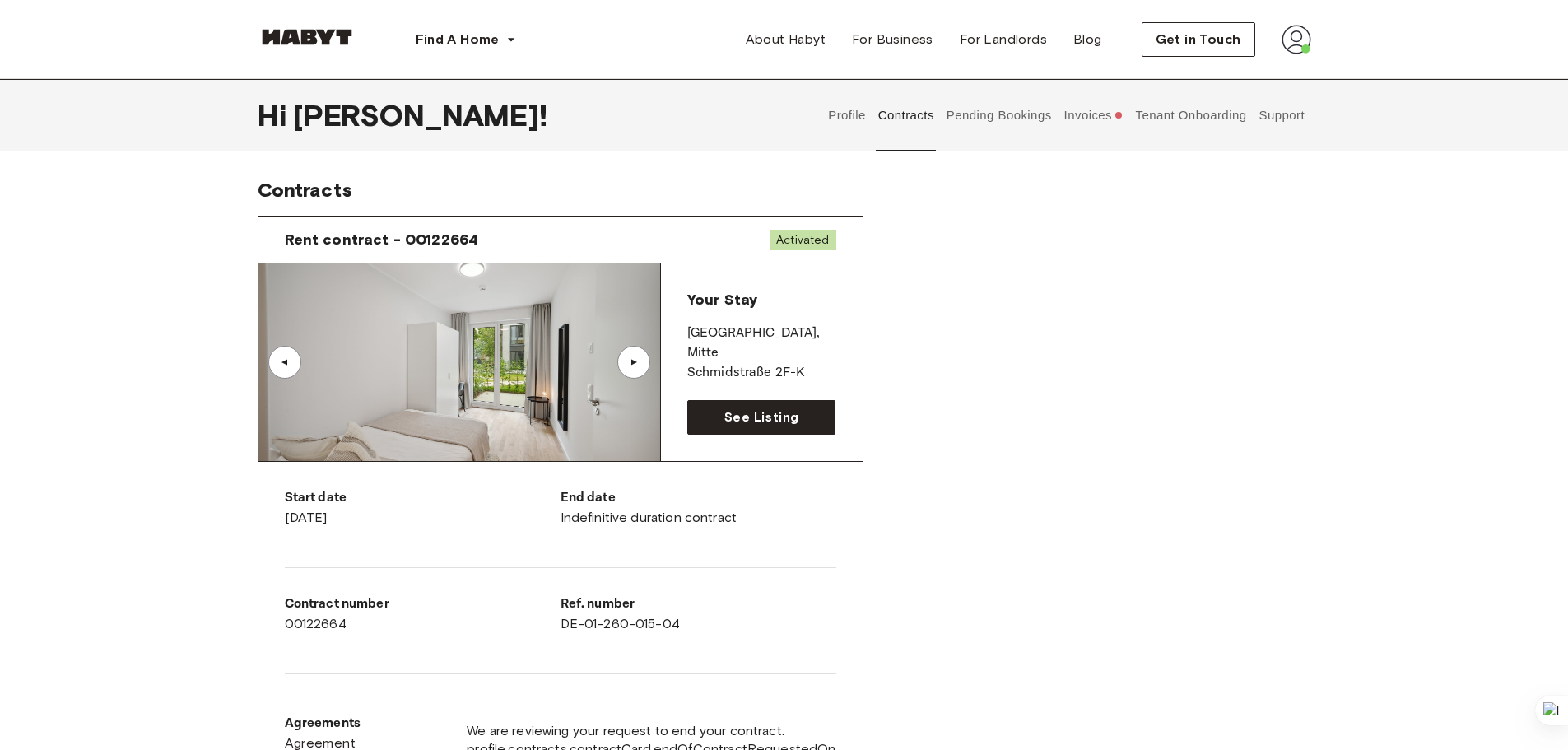
click at [868, 127] on button "Profile" at bounding box center [847, 116] width 42 height 73
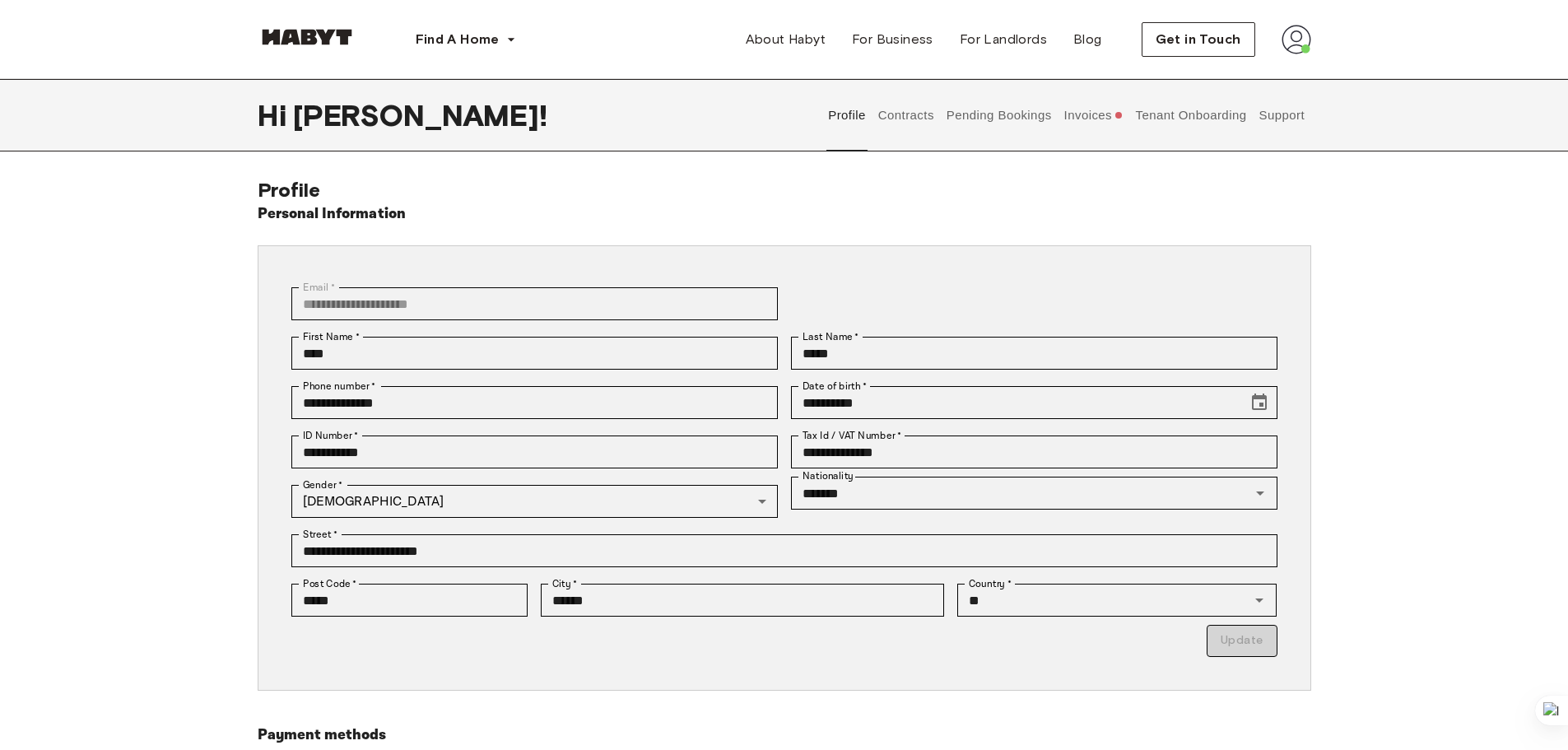
click at [313, 37] on img at bounding box center [306, 37] width 98 height 17
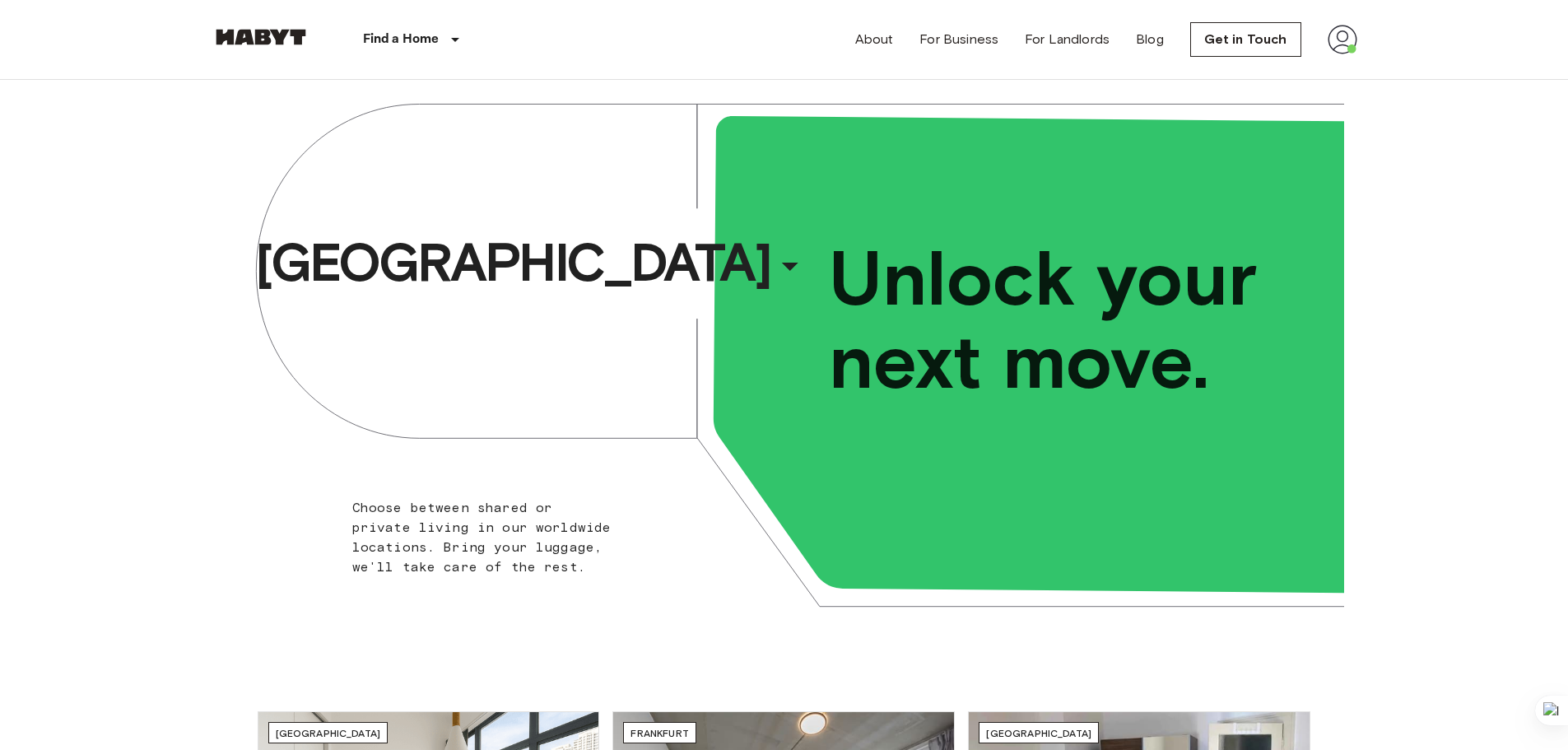
click at [1337, 34] on img at bounding box center [1342, 40] width 30 height 30
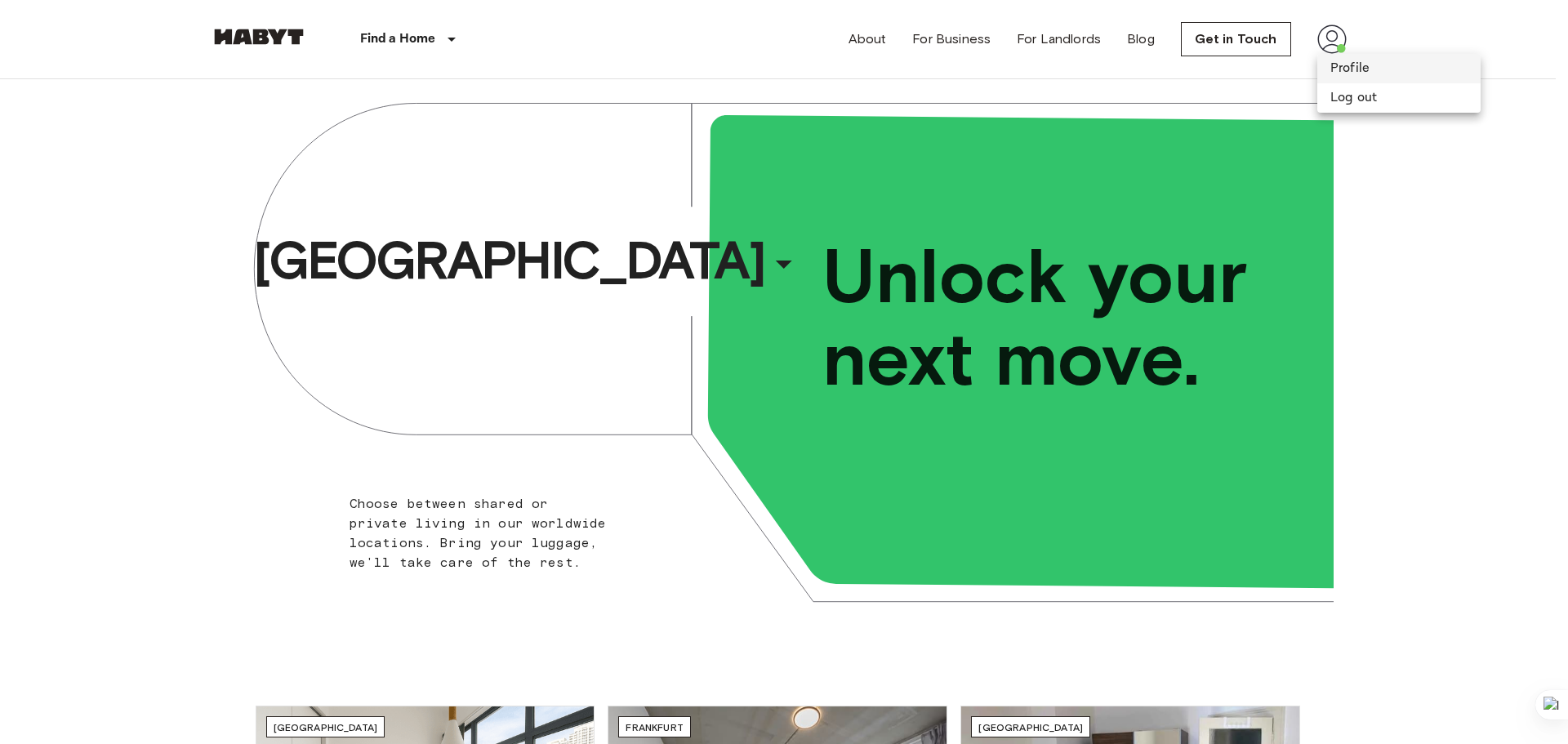
click at [1341, 71] on li "Profile" at bounding box center [1398, 69] width 163 height 30
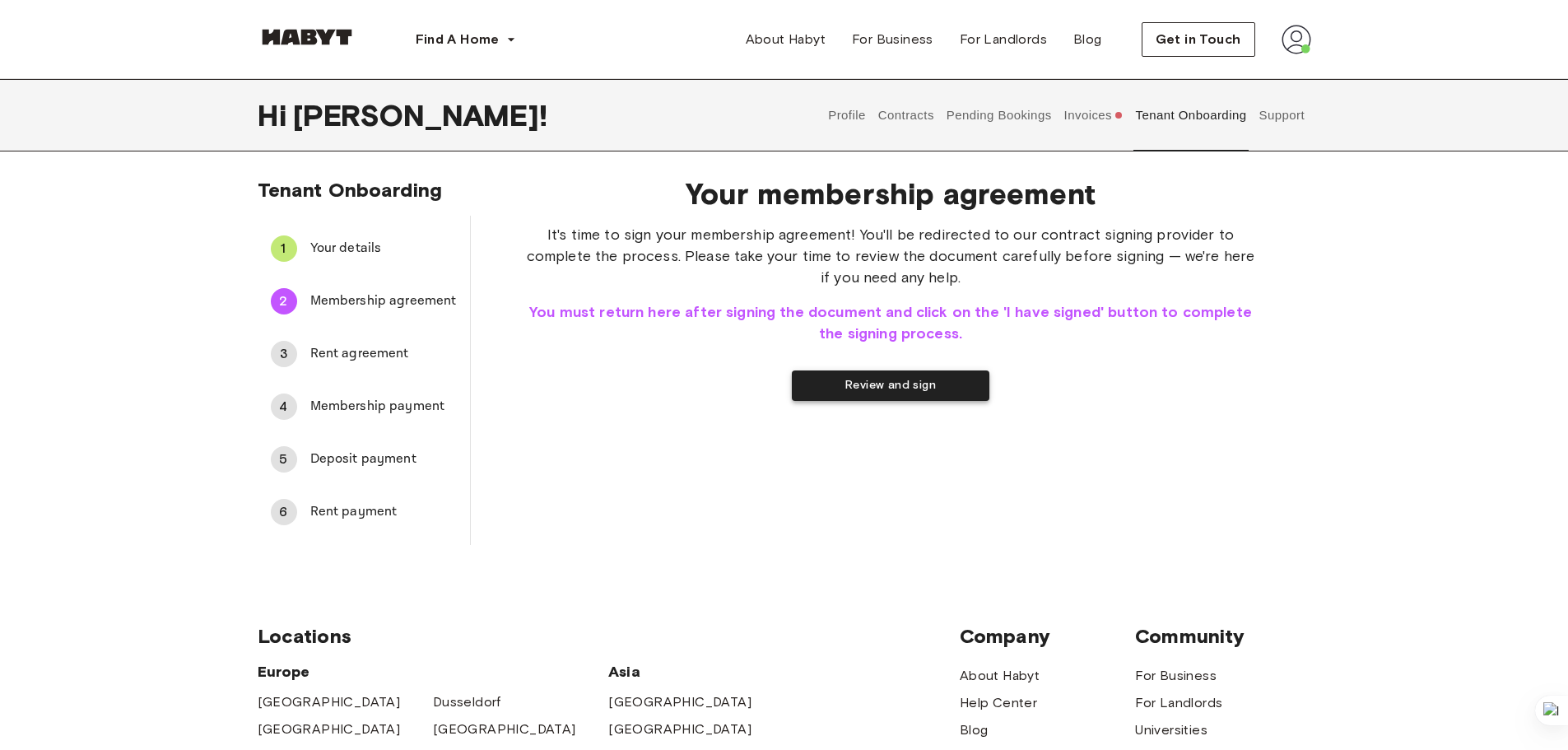
click at [853, 381] on button "Review and sign" at bounding box center [890, 385] width 198 height 31
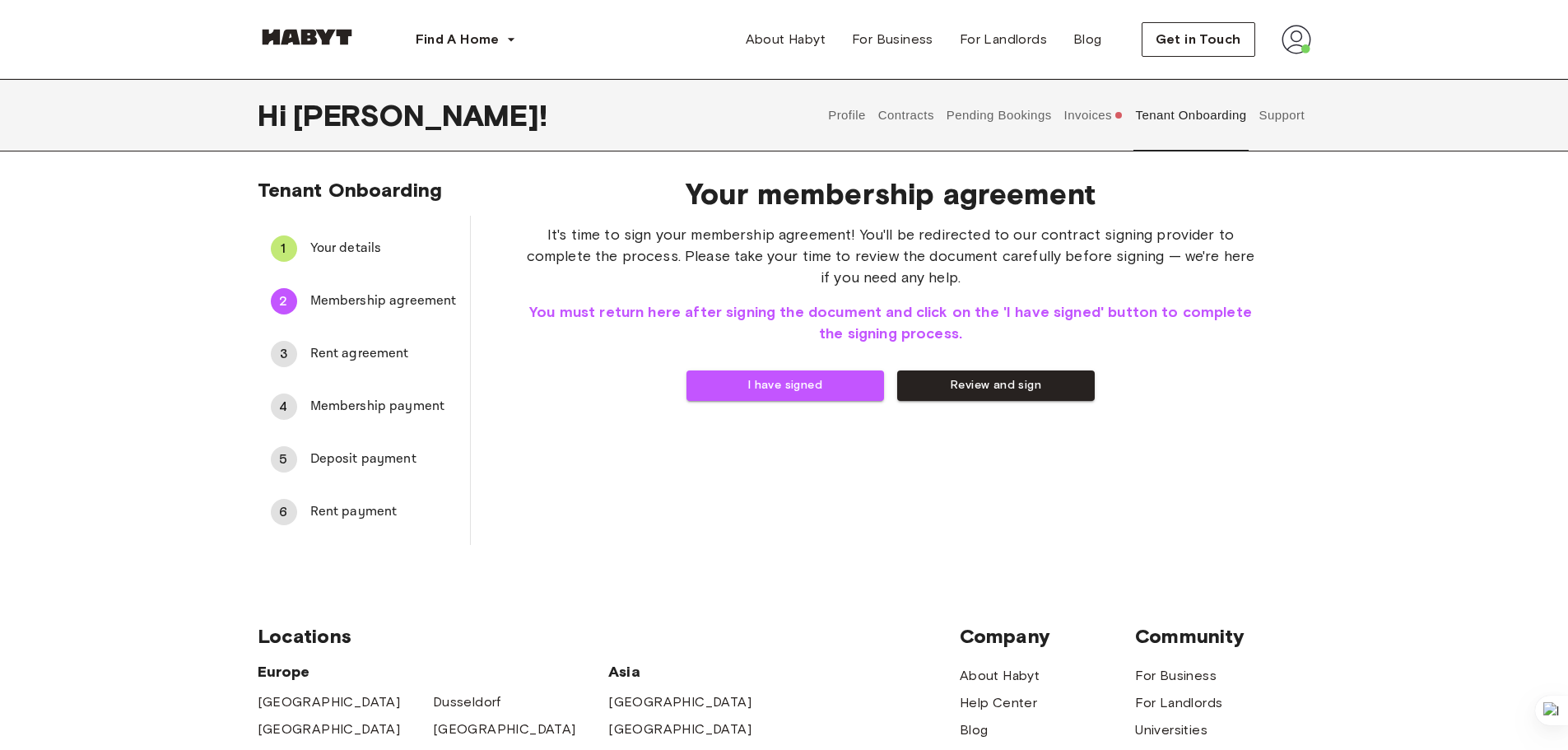
click at [405, 449] on span "Deposit payment" at bounding box center [383, 459] width 146 height 20
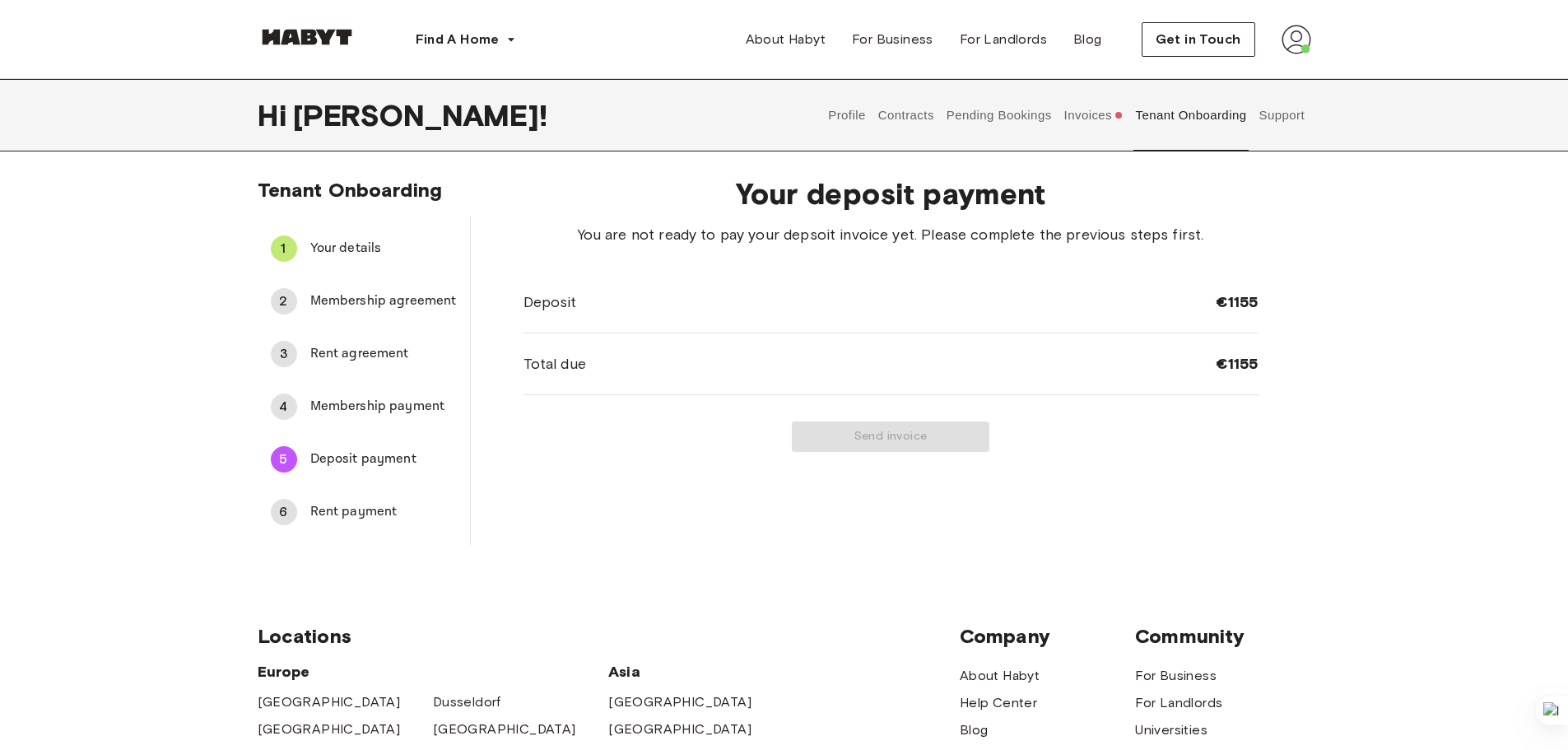
click at [1011, 116] on button "Pending Bookings" at bounding box center [998, 116] width 109 height 73
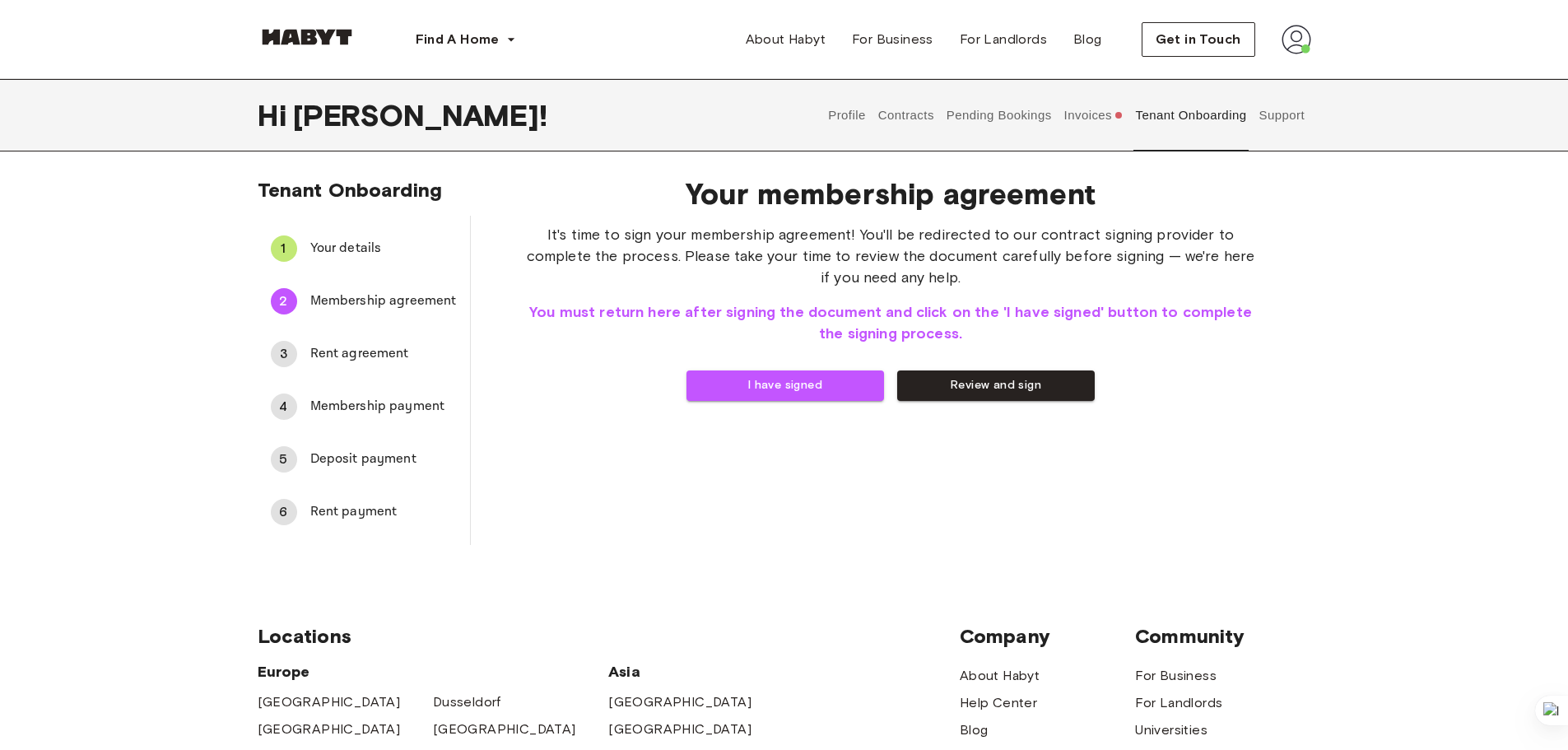
click at [751, 377] on button "I have signed" at bounding box center [785, 385] width 198 height 31
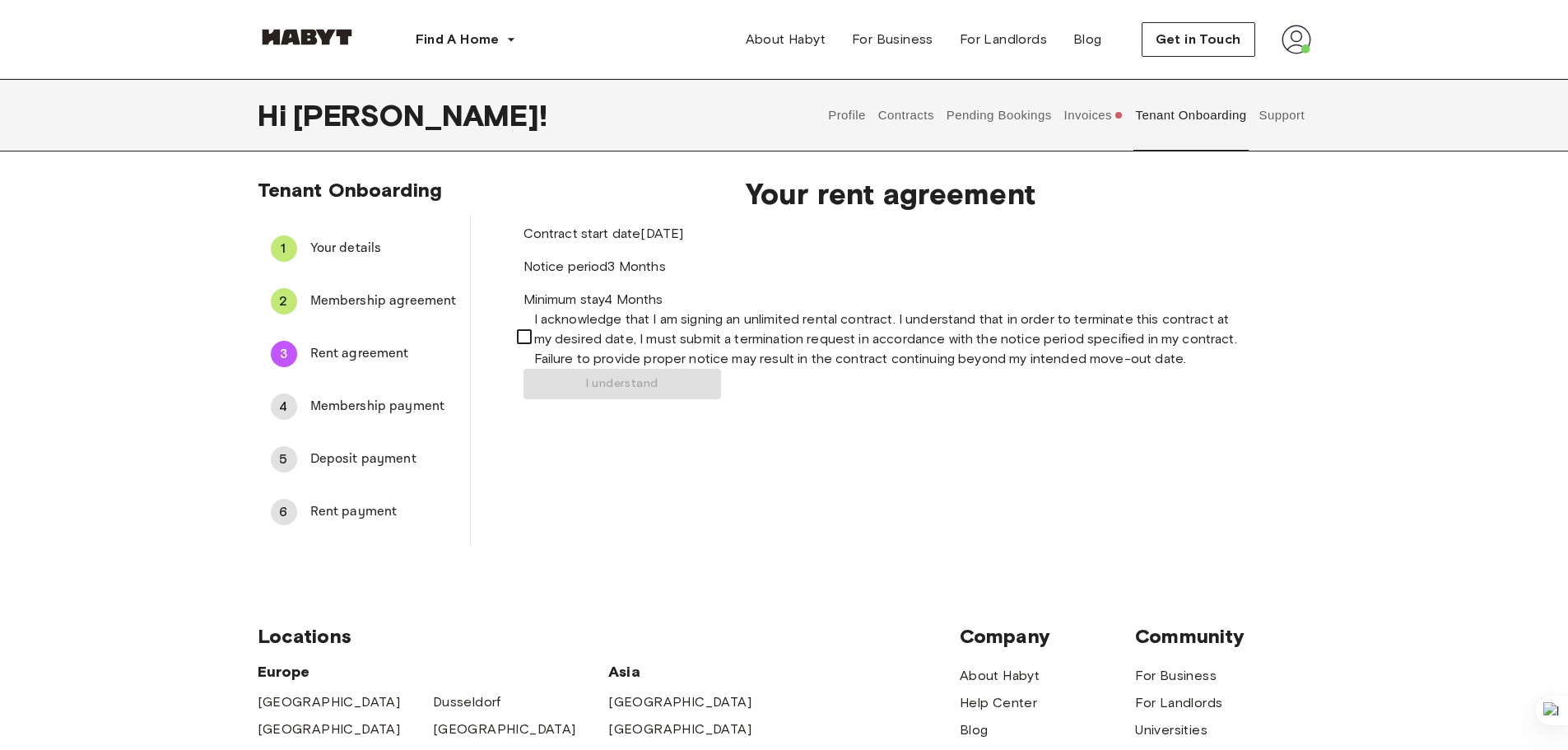
click at [363, 402] on span "Membership payment" at bounding box center [383, 407] width 146 height 20
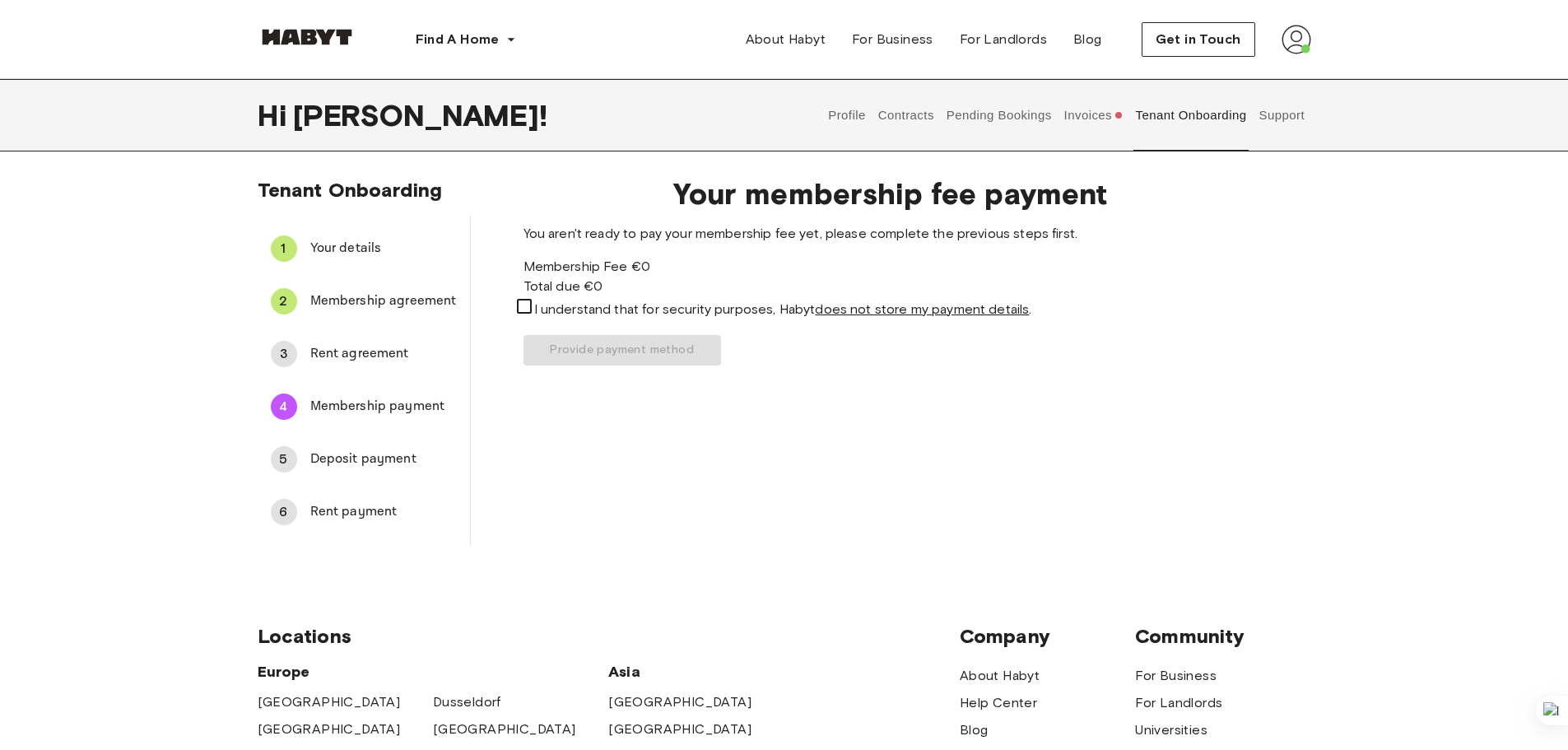
click at [328, 460] on span "Deposit payment" at bounding box center [383, 459] width 146 height 20
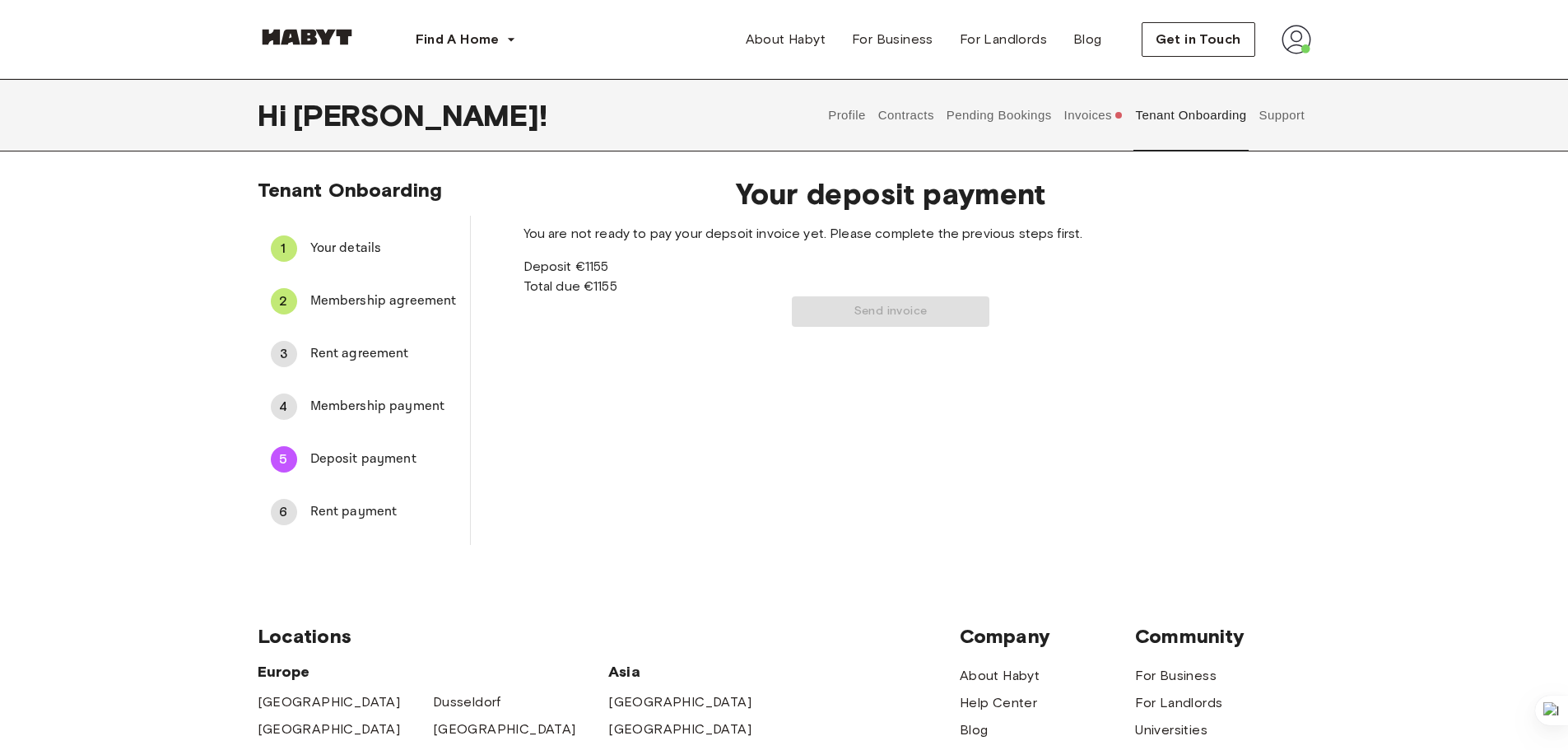
click at [376, 494] on div "6 Rent payment" at bounding box center [363, 512] width 213 height 40
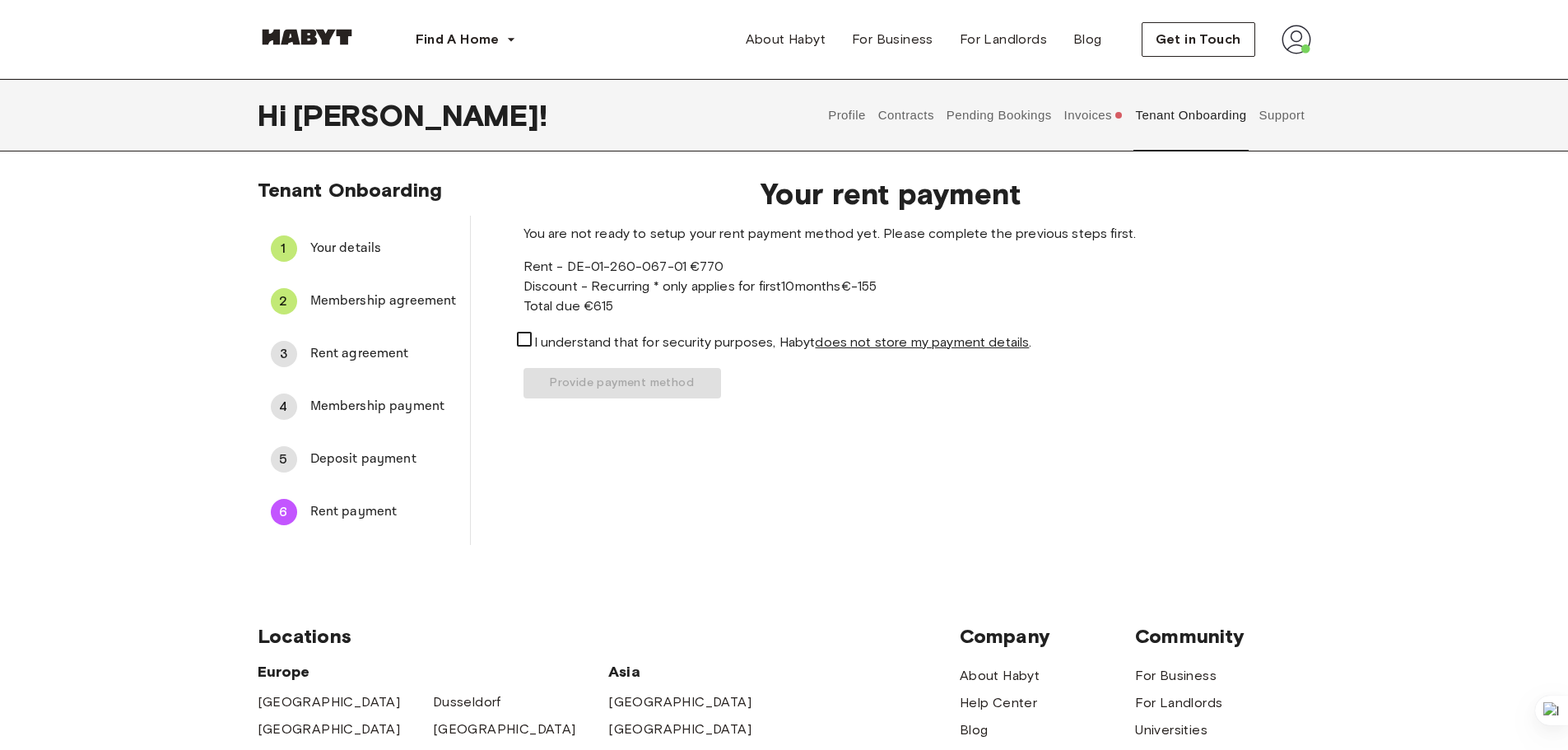
click at [388, 445] on div "5 Deposit payment" at bounding box center [363, 459] width 213 height 40
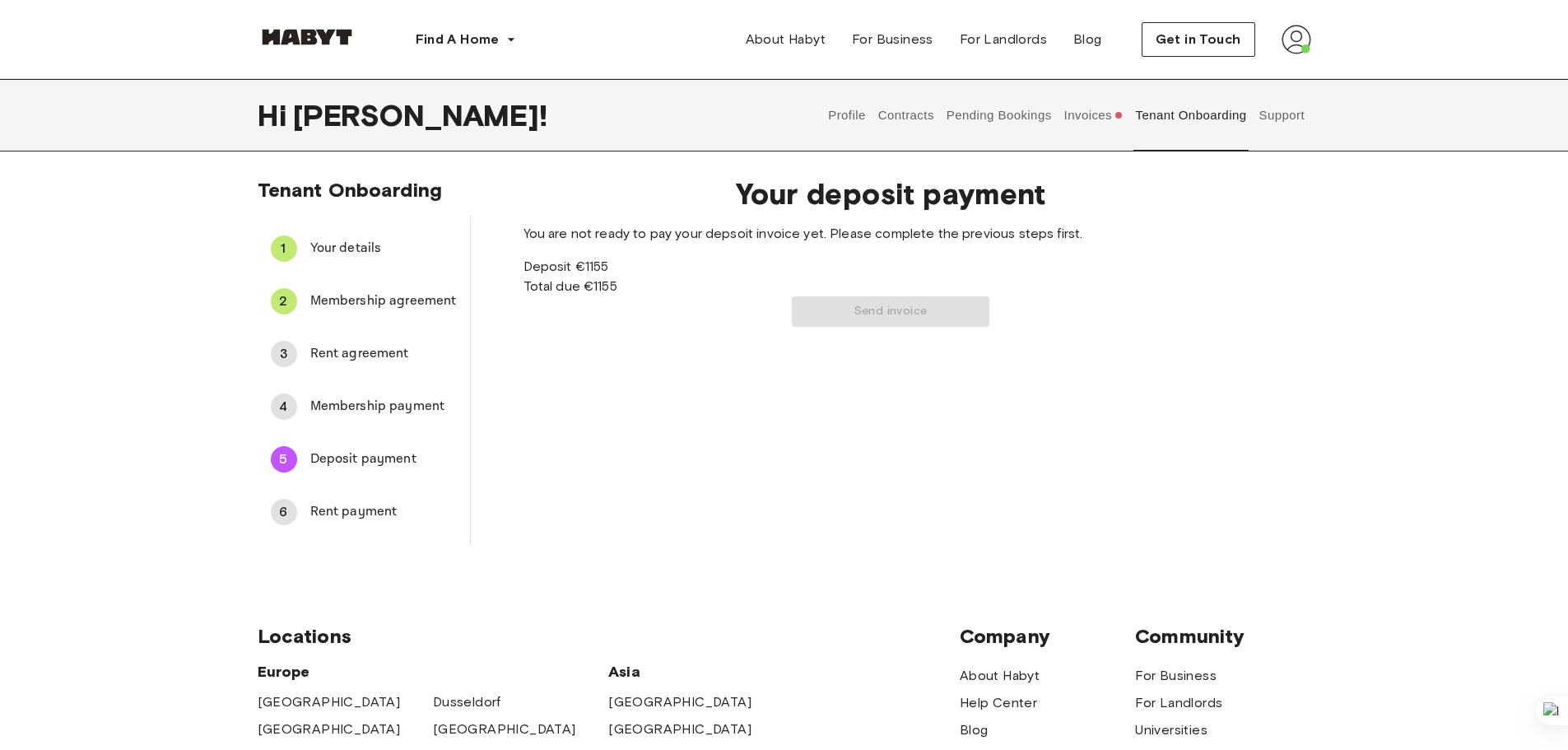
click at [370, 359] on span "Rent agreement" at bounding box center [383, 354] width 146 height 20
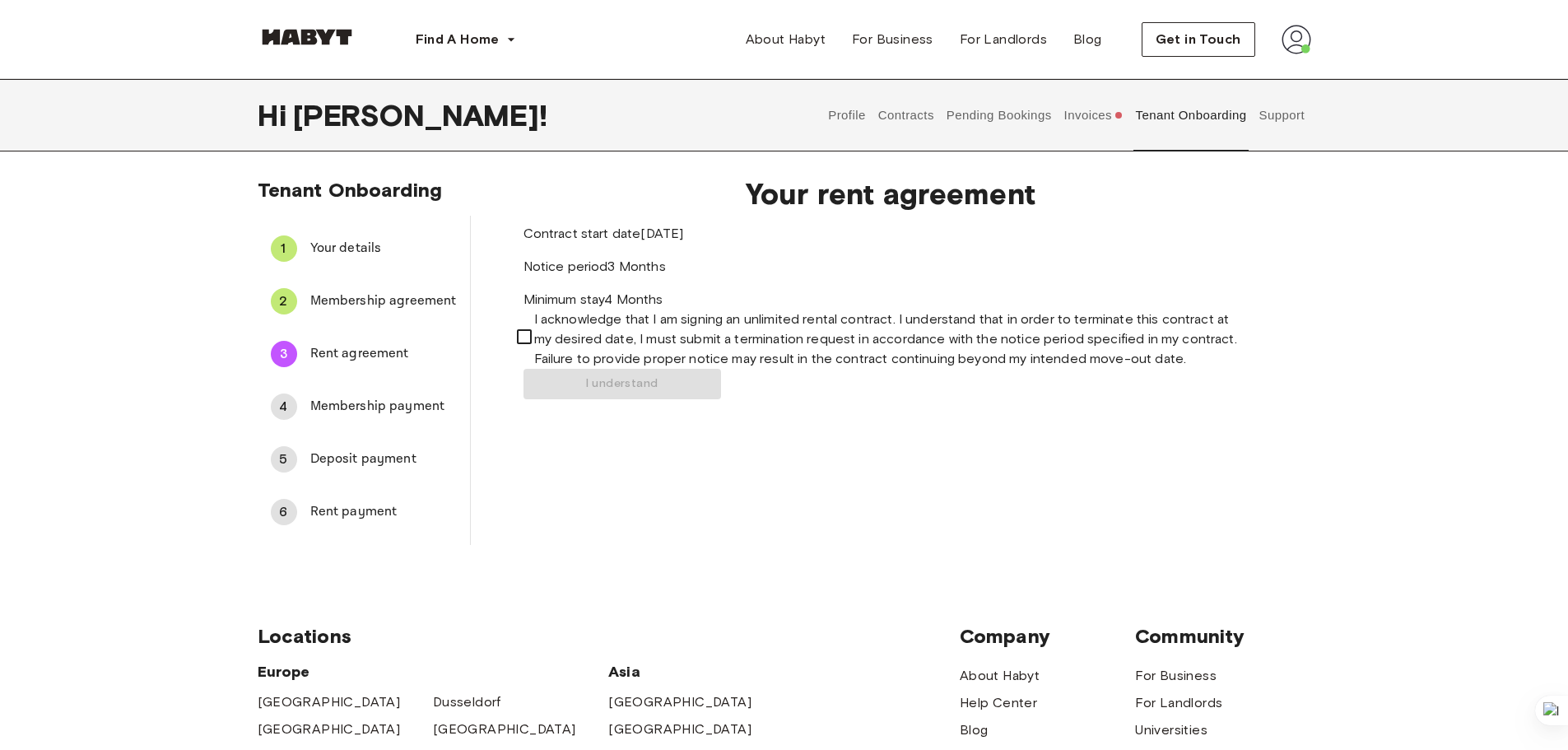
click at [425, 415] on span "Membership payment" at bounding box center [383, 407] width 146 height 20
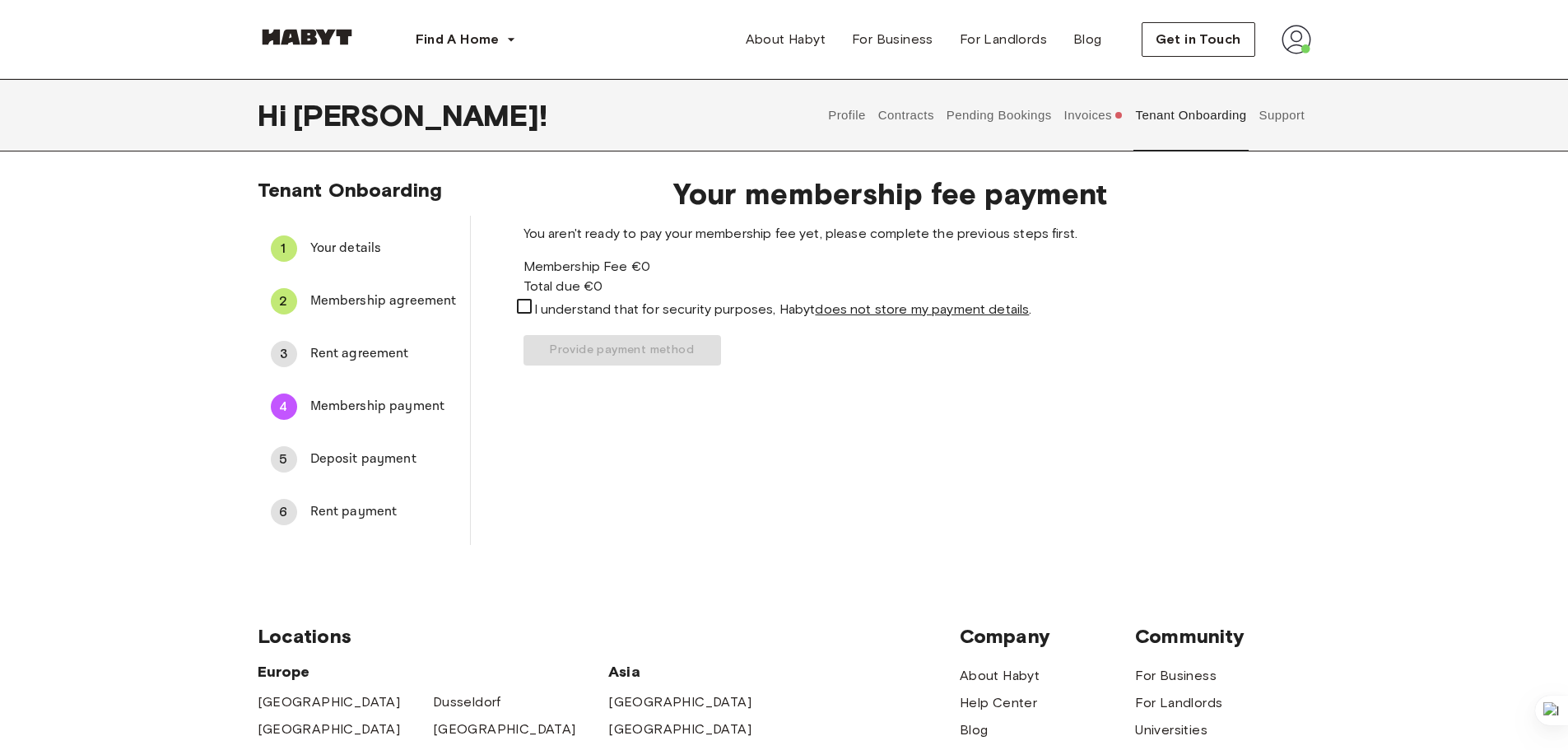
click at [367, 470] on div "5 Deposit payment" at bounding box center [363, 459] width 213 height 40
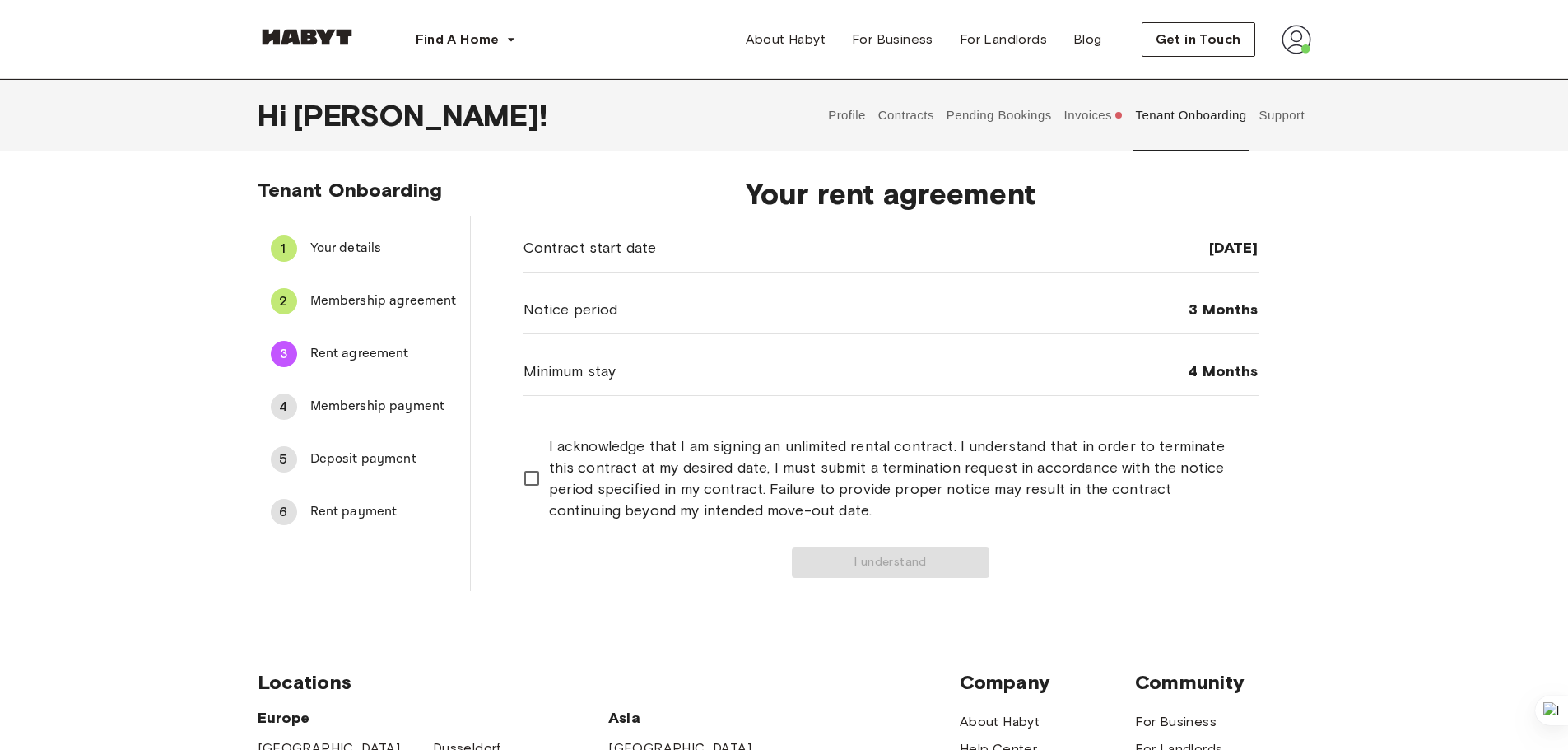
click at [347, 408] on span "Membership payment" at bounding box center [383, 407] width 146 height 20
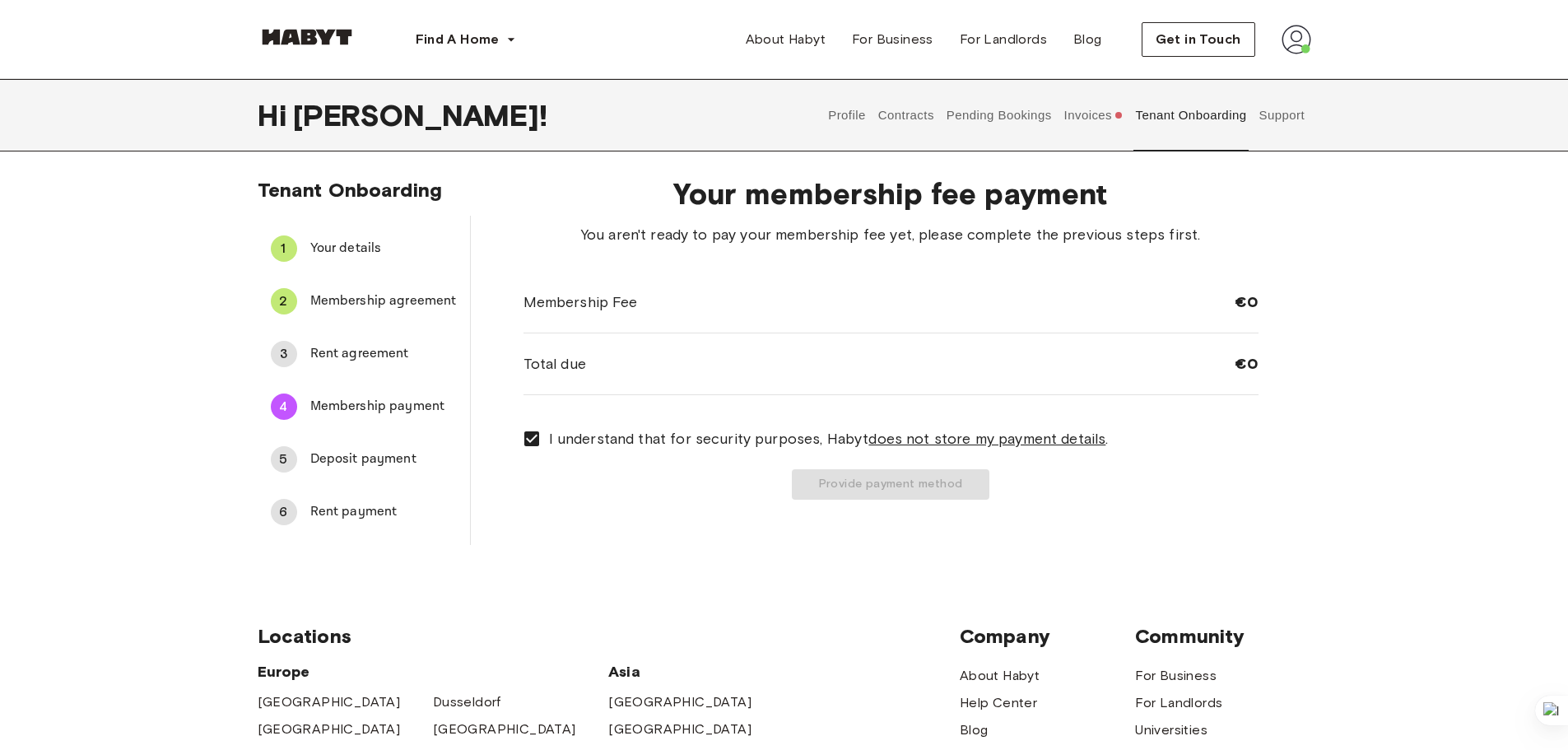
click at [863, 474] on div "Provide payment method" at bounding box center [891, 484] width 735 height 31
click at [366, 359] on span "Rent agreement" at bounding box center [383, 354] width 146 height 20
